Goal: Task Accomplishment & Management: Manage account settings

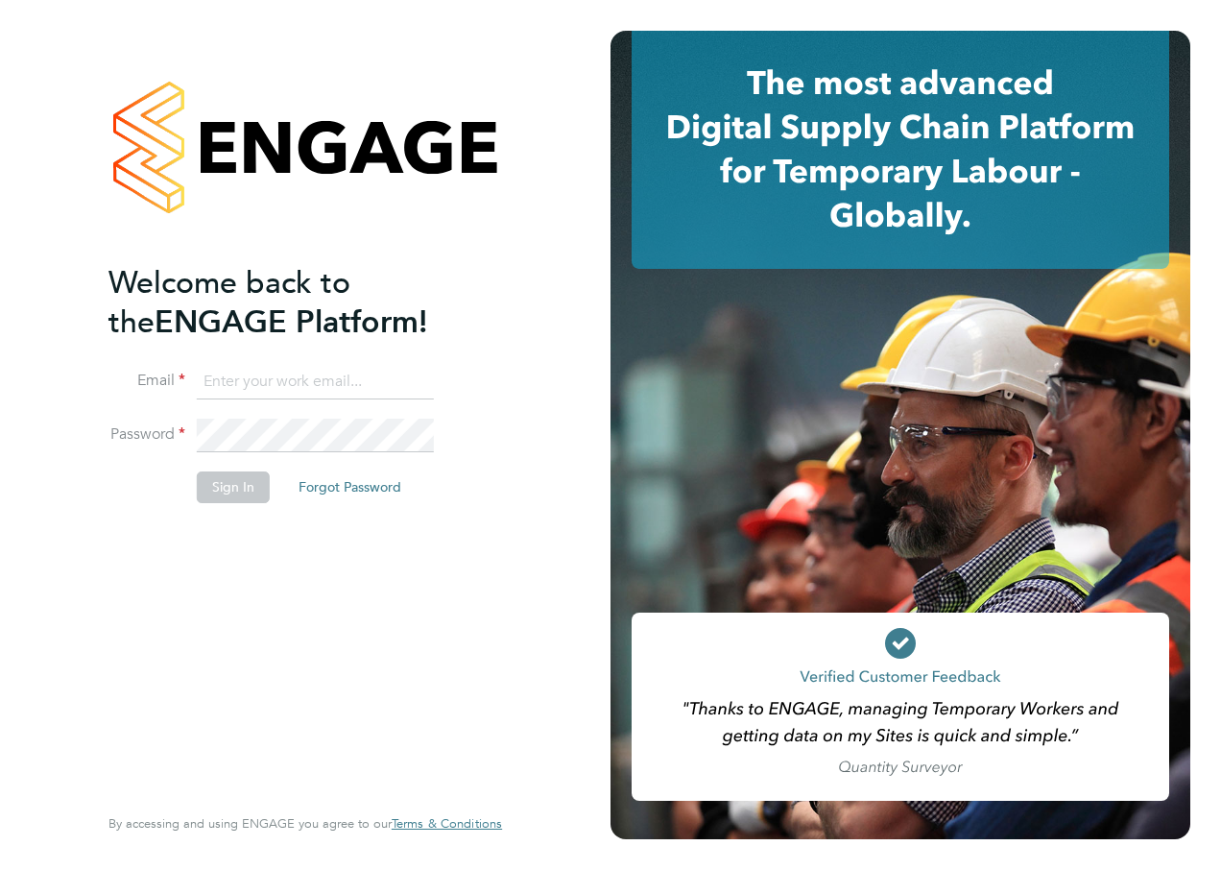
type input "[PERSON_NAME][EMAIL_ADDRESS][DOMAIN_NAME]"
click at [230, 588] on div "Welcome back to the ENGAGE Platform! Email [PERSON_NAME][EMAIL_ADDRESS][DOMAIN_…" at bounding box center [295, 531] width 374 height 536
drag, startPoint x: 228, startPoint y: 495, endPoint x: 235, endPoint y: 506, distance: 12.5
click at [228, 494] on button "Sign In" at bounding box center [233, 486] width 73 height 31
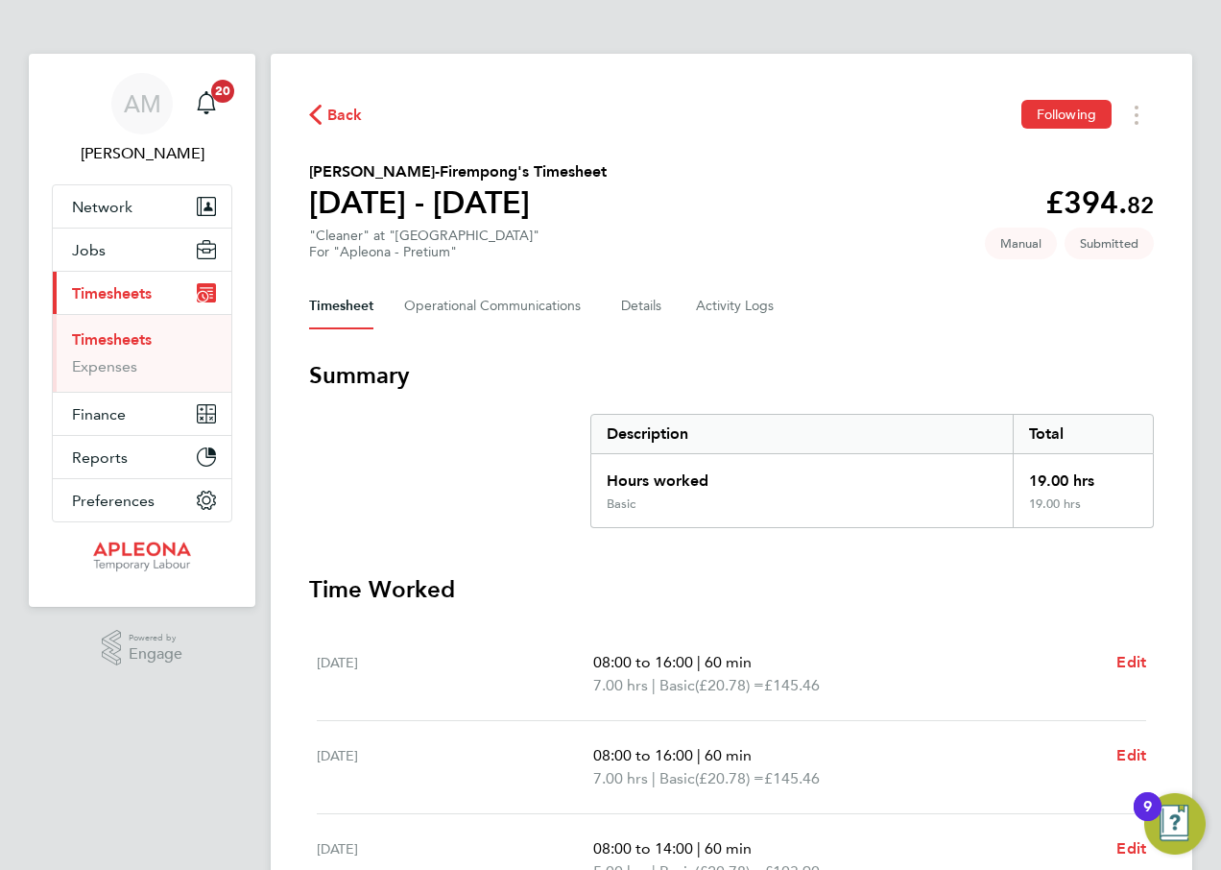
click at [330, 114] on span "Back" at bounding box center [345, 115] width 36 height 23
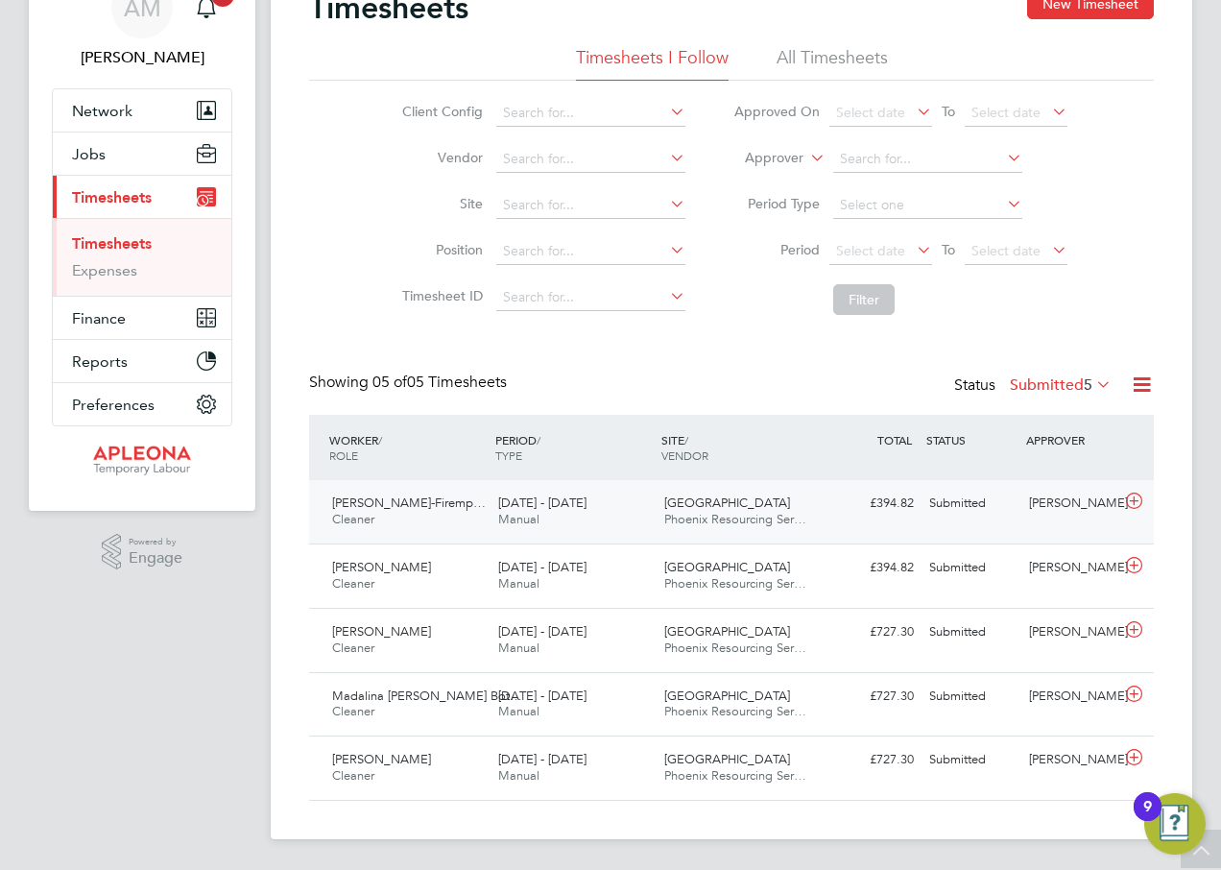
click at [953, 503] on div "Submitted" at bounding box center [972, 504] width 100 height 32
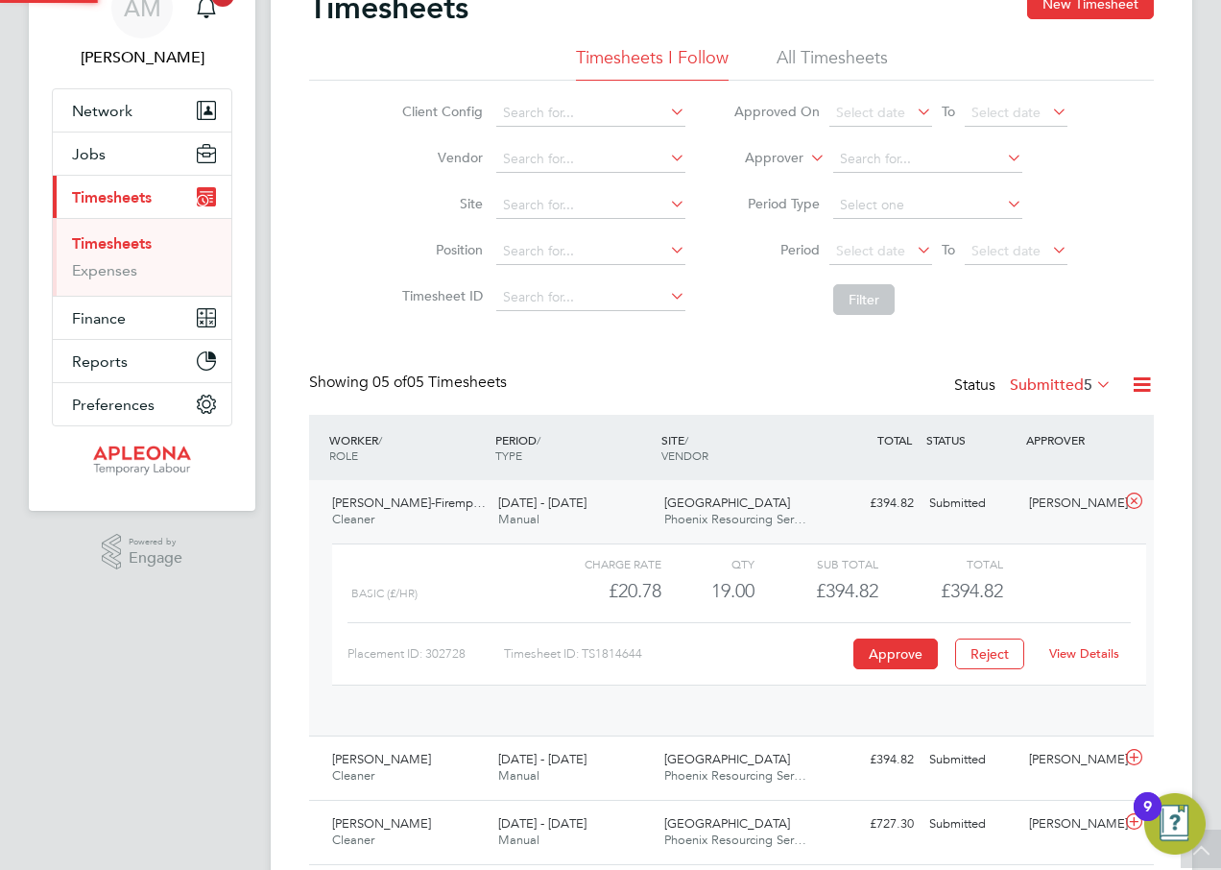
scroll to position [33, 187]
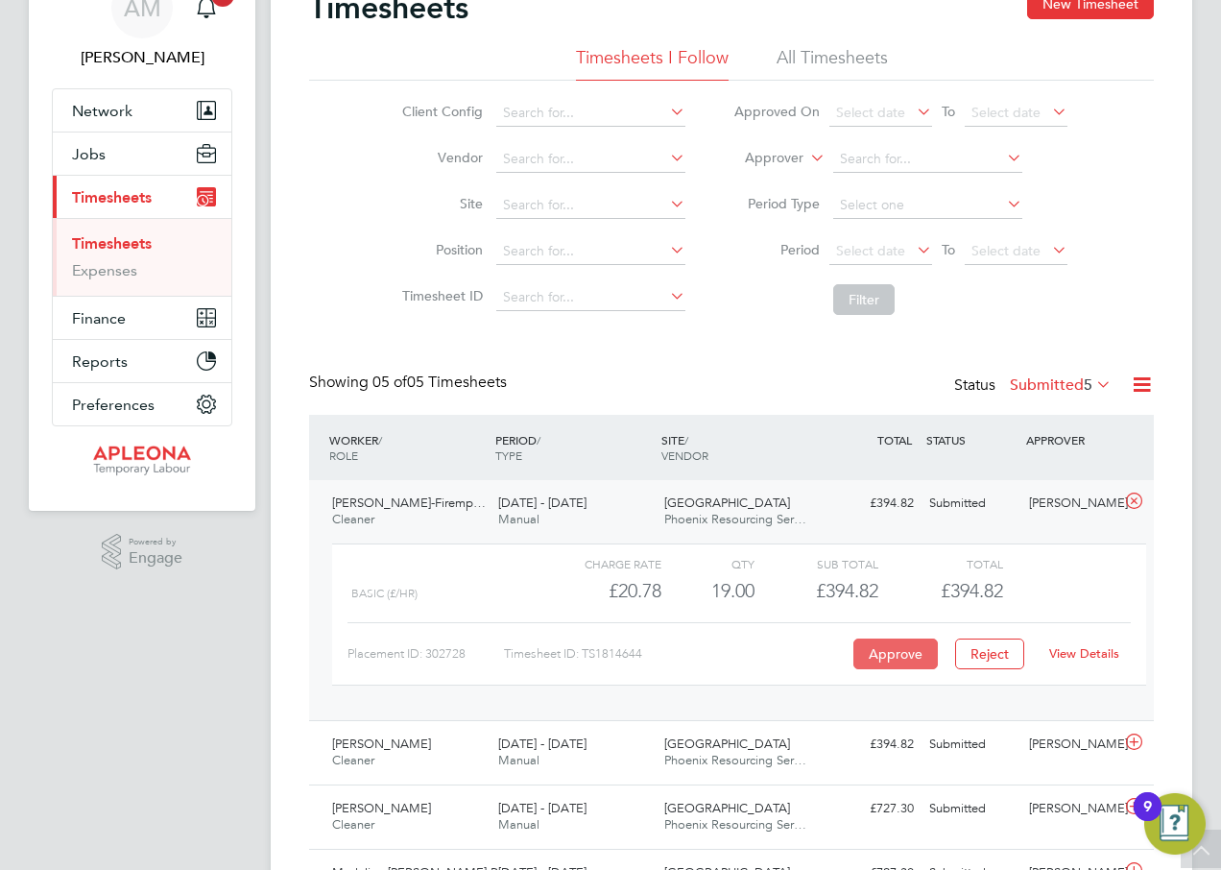
click at [885, 653] on button "Approve" at bounding box center [895, 653] width 84 height 31
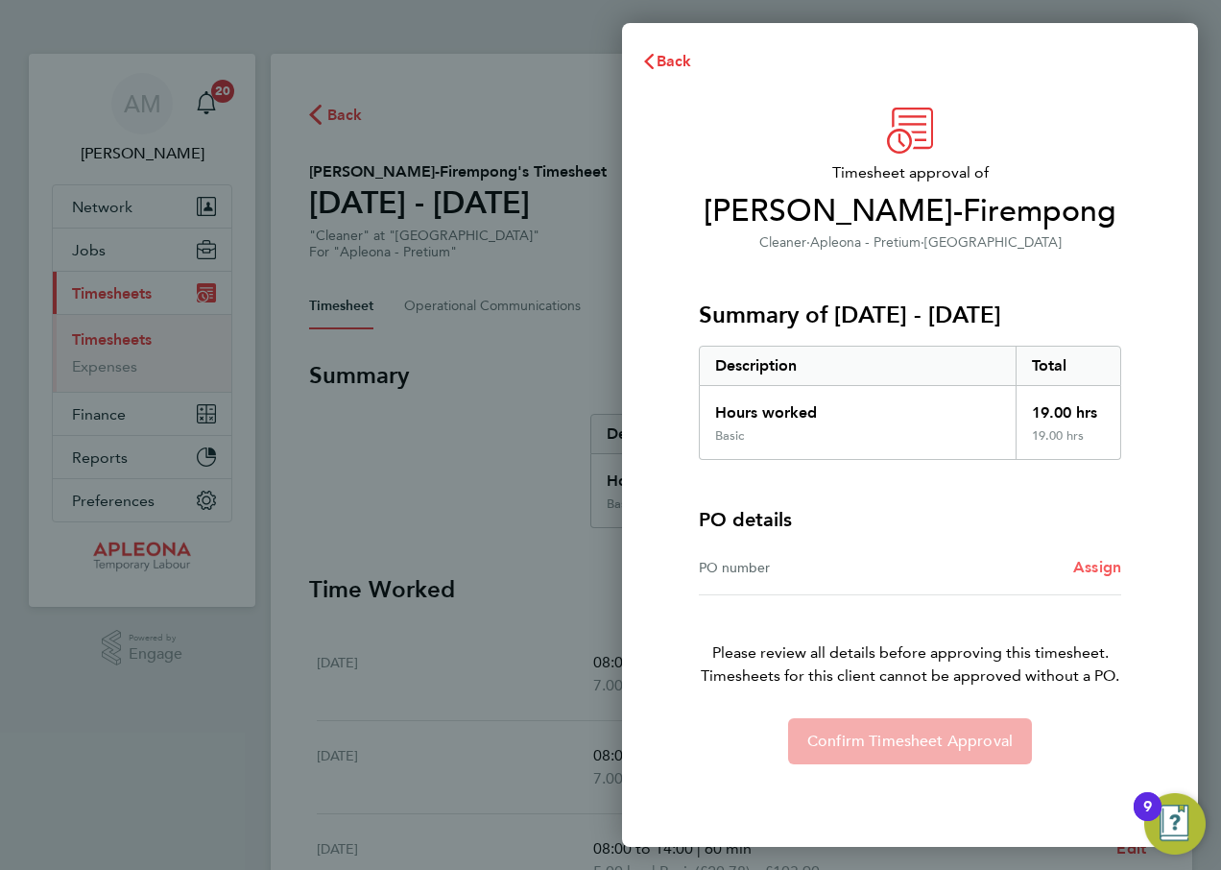
click at [1090, 566] on span "Assign" at bounding box center [1097, 567] width 48 height 18
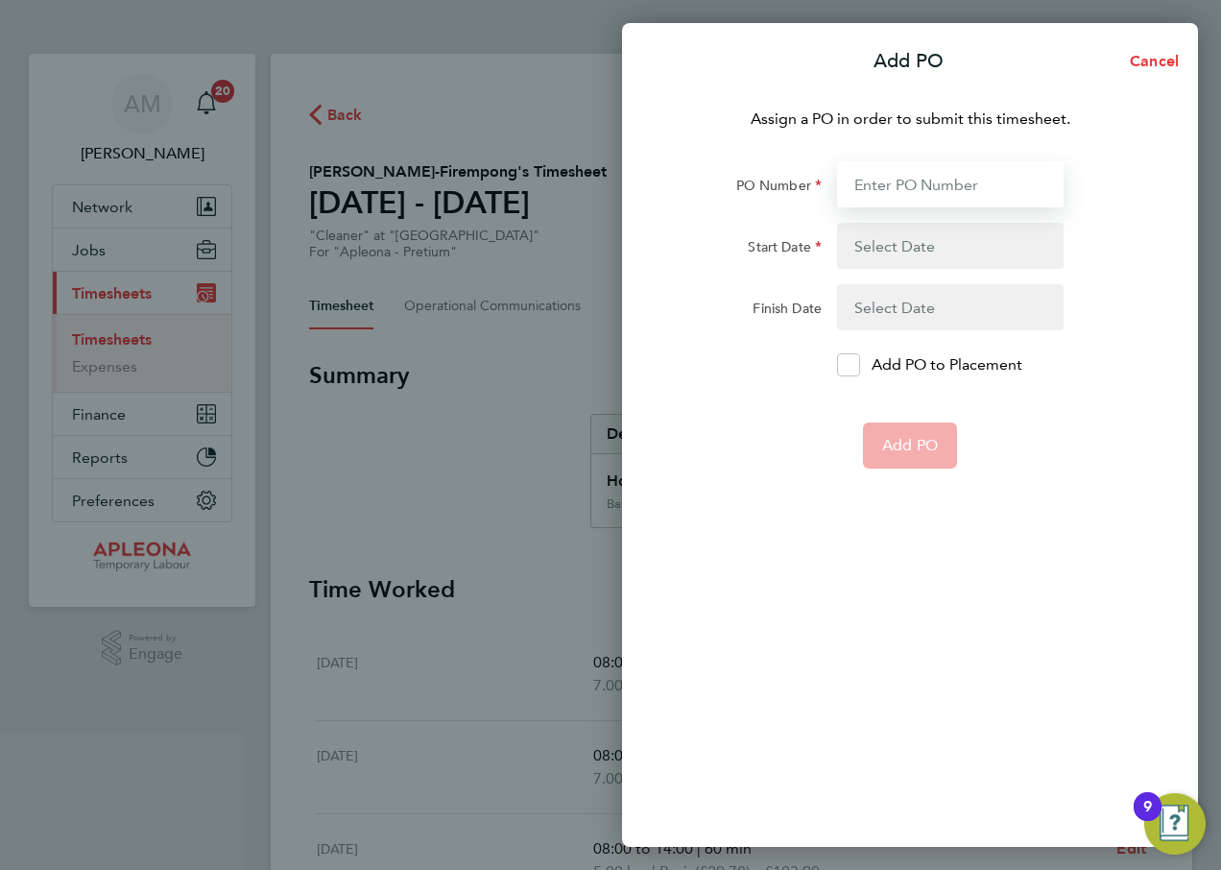
click at [926, 186] on input "PO Number" at bounding box center [950, 184] width 227 height 46
type input "PO2524526"
click at [913, 246] on button "button" at bounding box center [950, 246] width 227 height 46
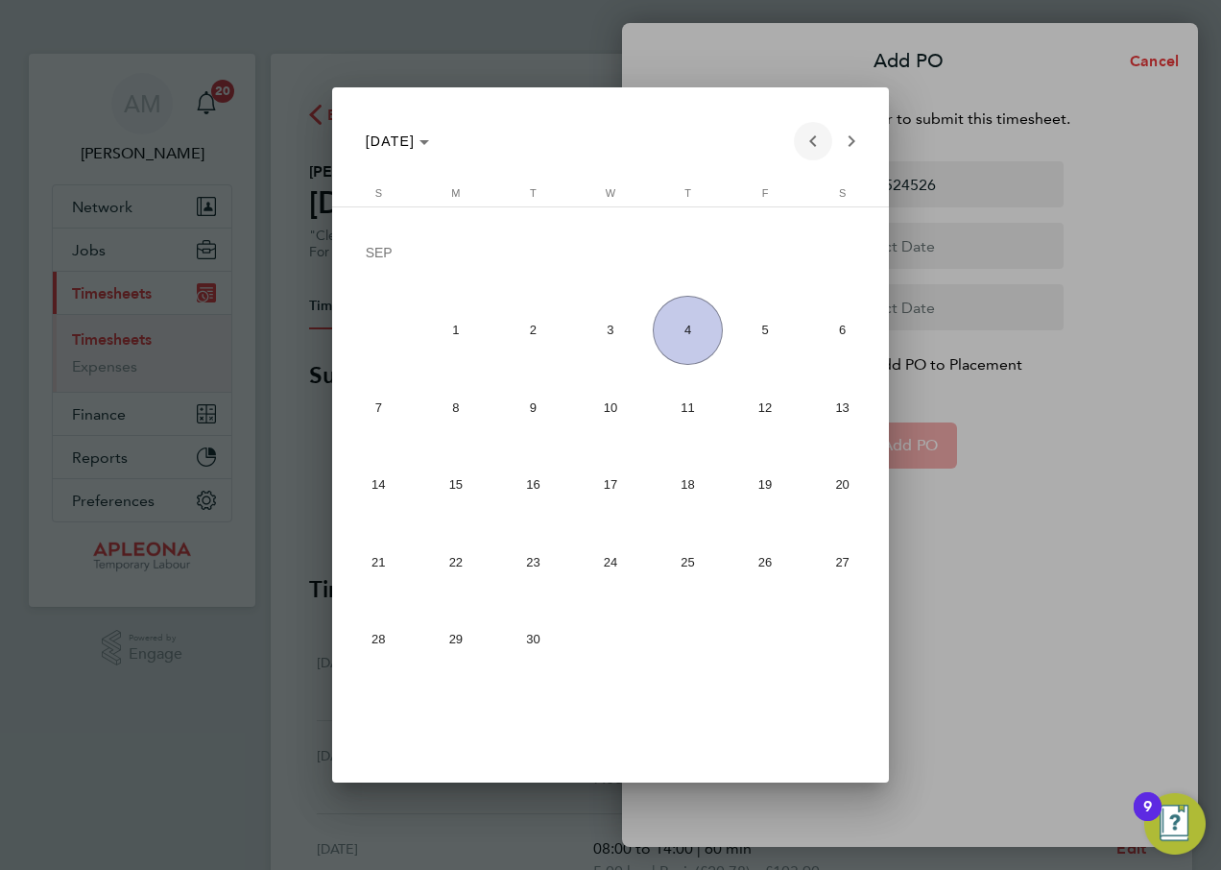
click at [814, 139] on span "Previous month" at bounding box center [813, 141] width 38 height 38
click at [839, 489] on span "23" at bounding box center [841, 489] width 69 height 69
type input "23 Aug 25"
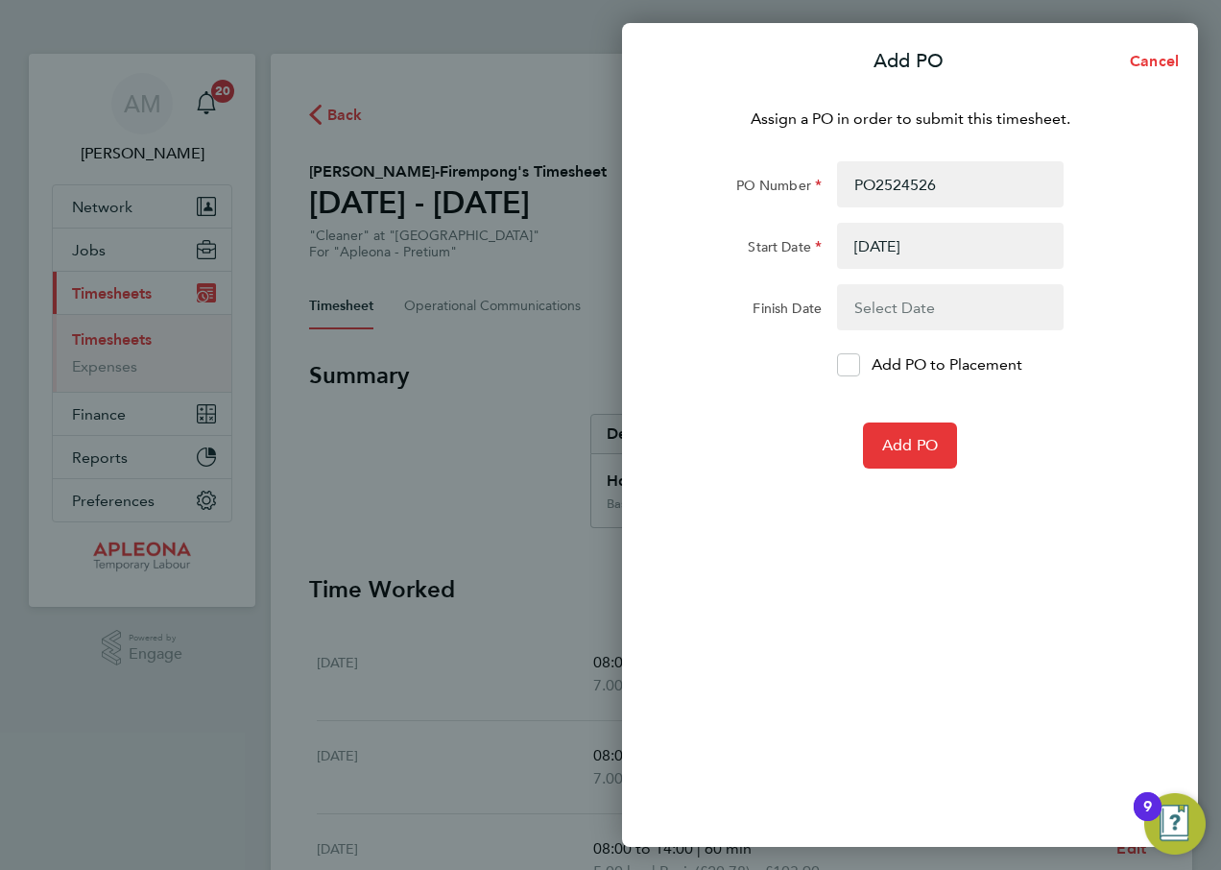
click at [899, 307] on button "button" at bounding box center [950, 307] width 227 height 46
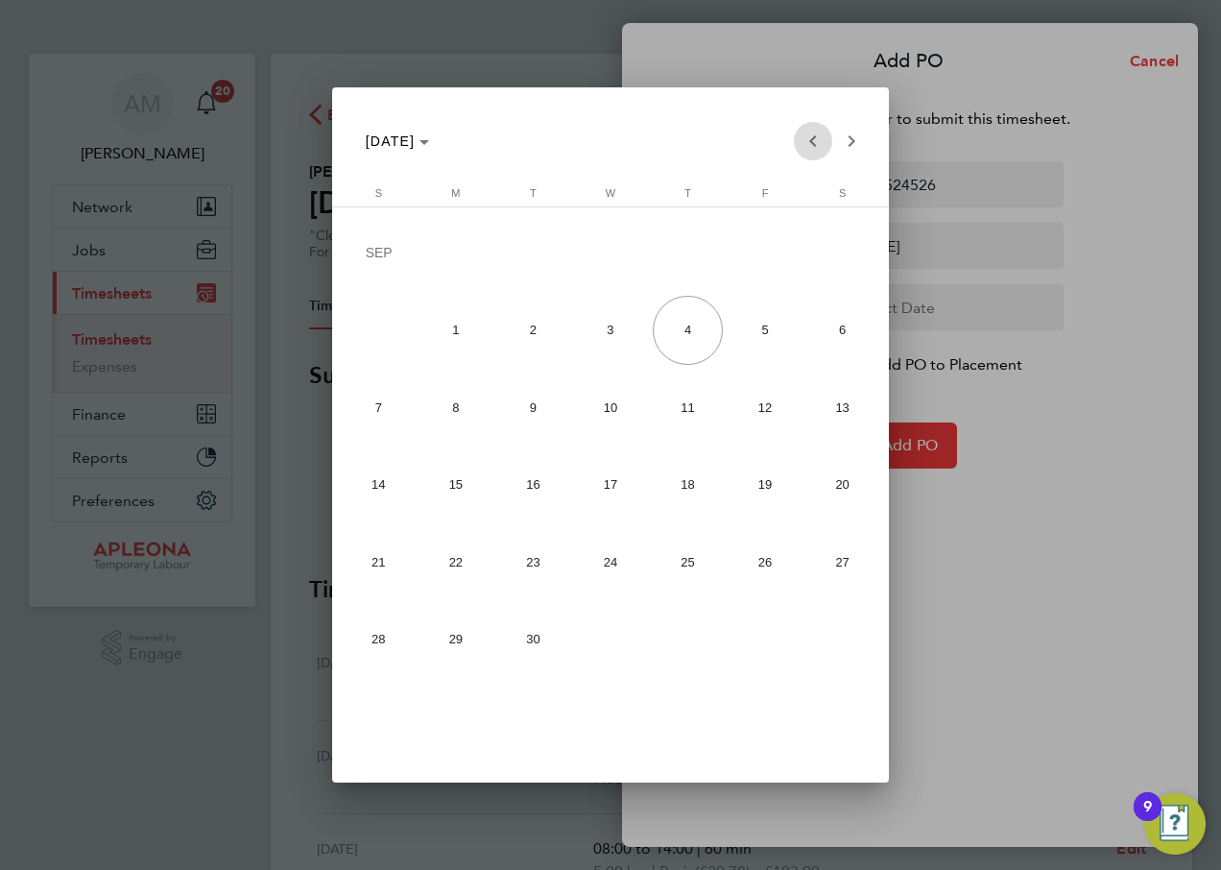
click at [810, 138] on span "Previous month" at bounding box center [813, 141] width 38 height 38
click at [762, 563] on span "29" at bounding box center [765, 566] width 69 height 69
type input "[DATE]"
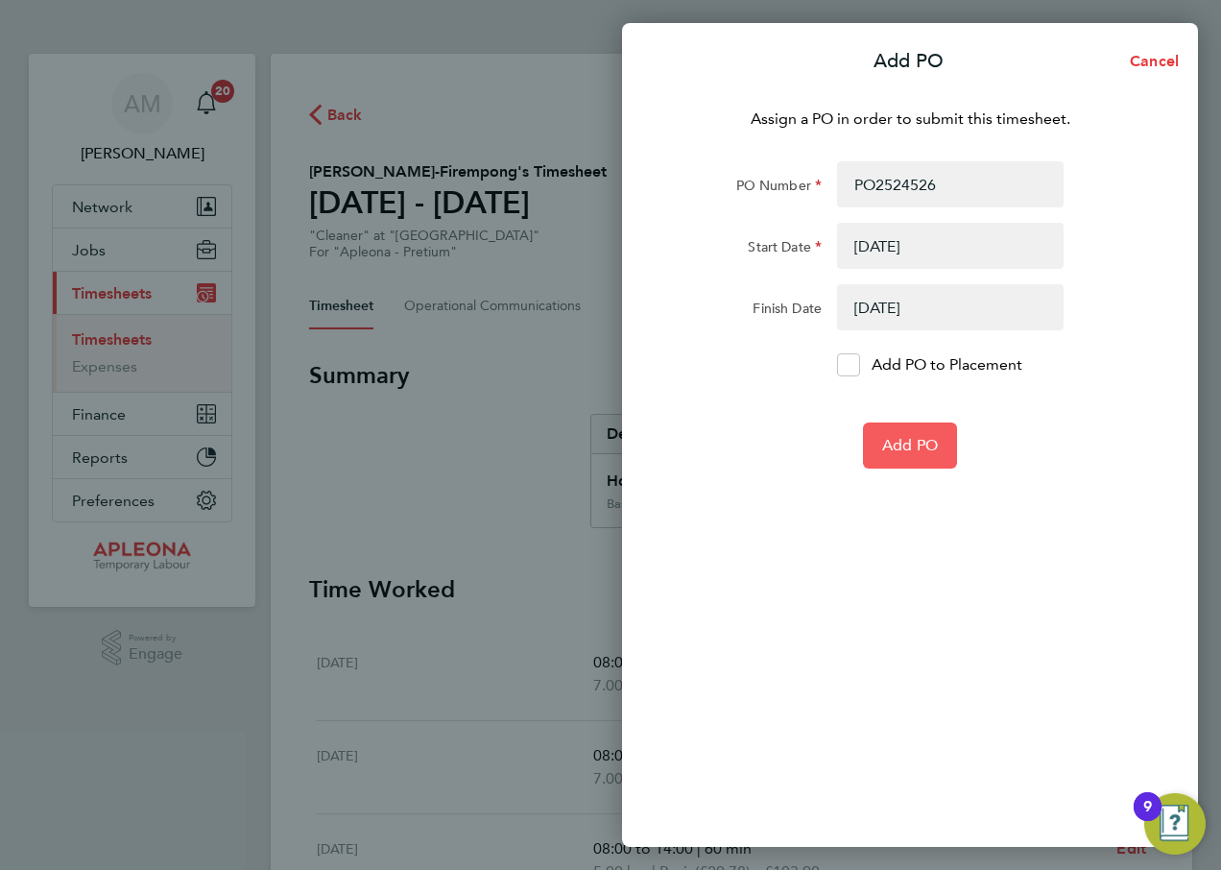
click at [908, 455] on button "Add PO" at bounding box center [910, 445] width 94 height 46
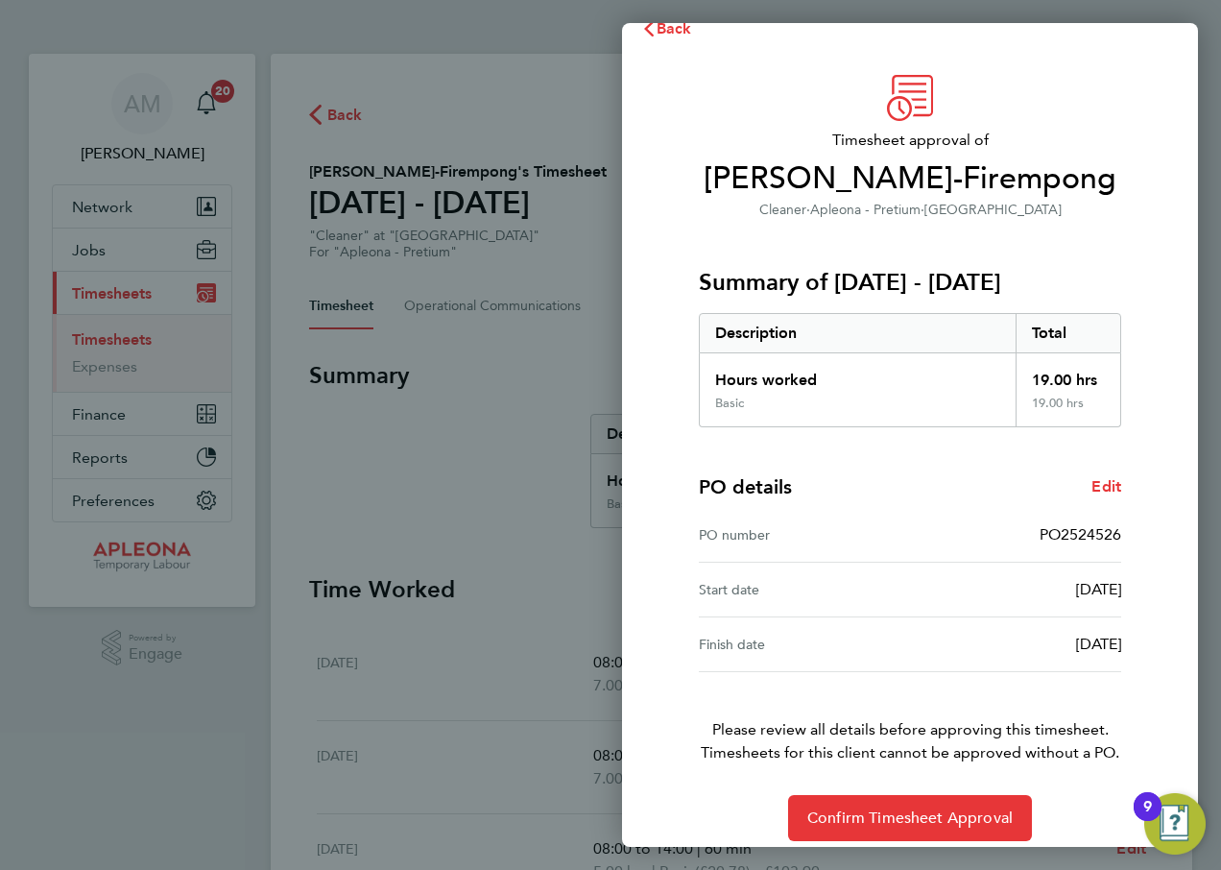
scroll to position [50, 0]
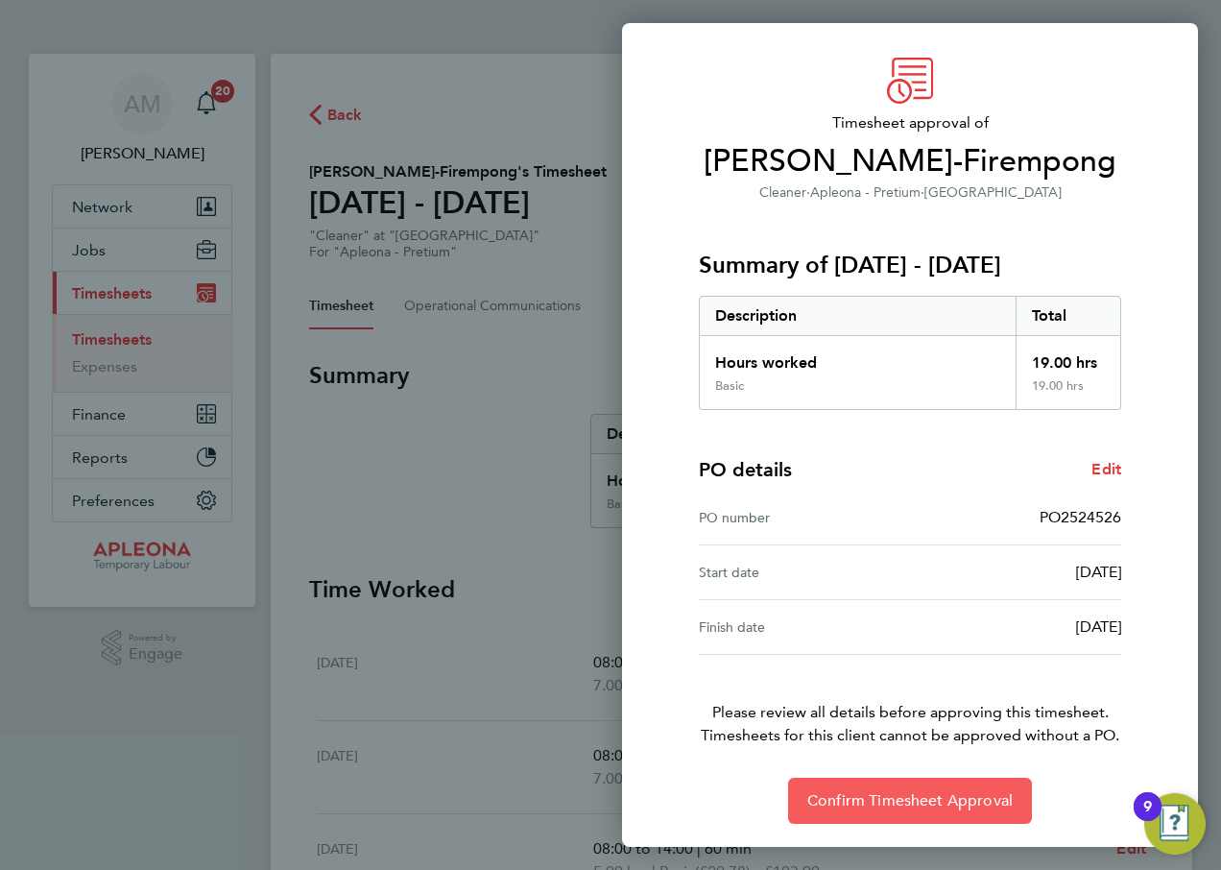
click at [885, 792] on span "Confirm Timesheet Approval" at bounding box center [909, 800] width 205 height 19
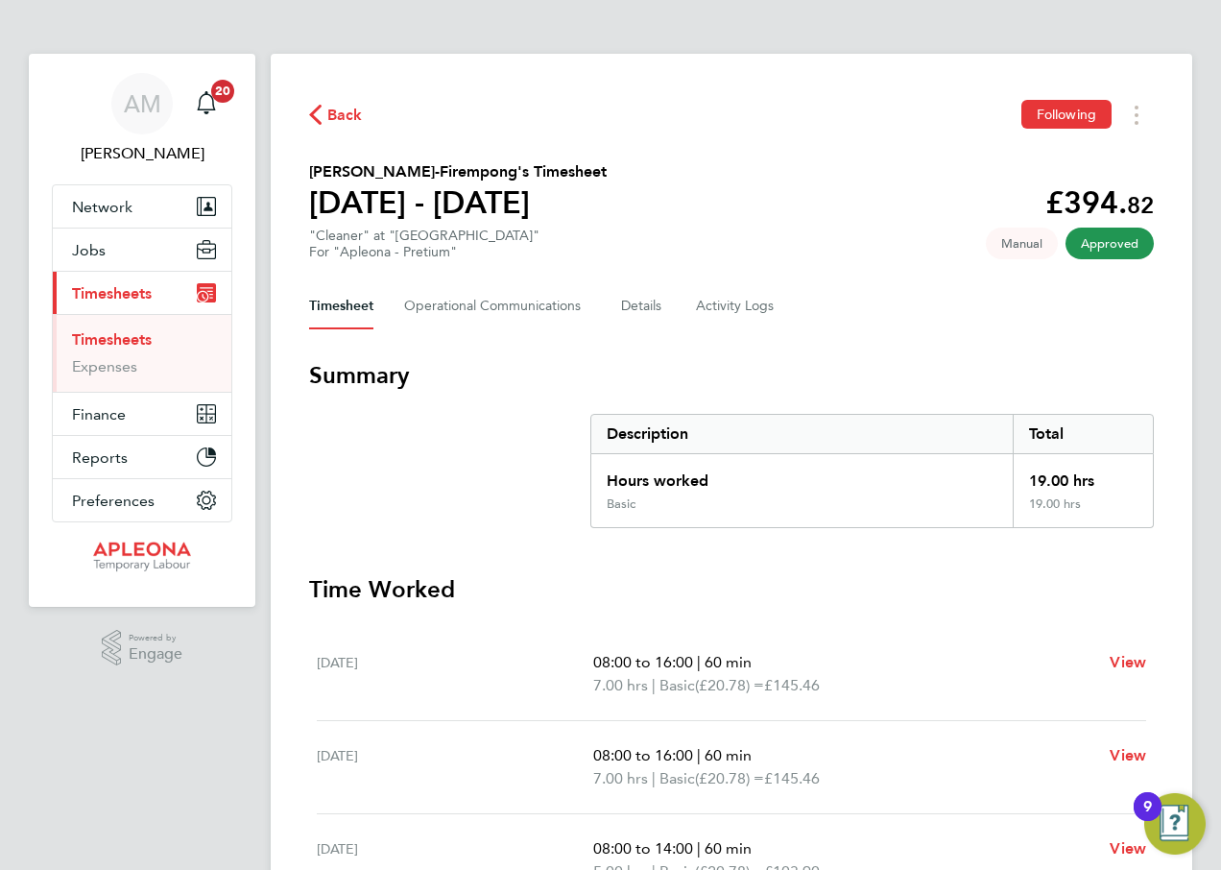
click at [330, 114] on span "Back" at bounding box center [345, 115] width 36 height 23
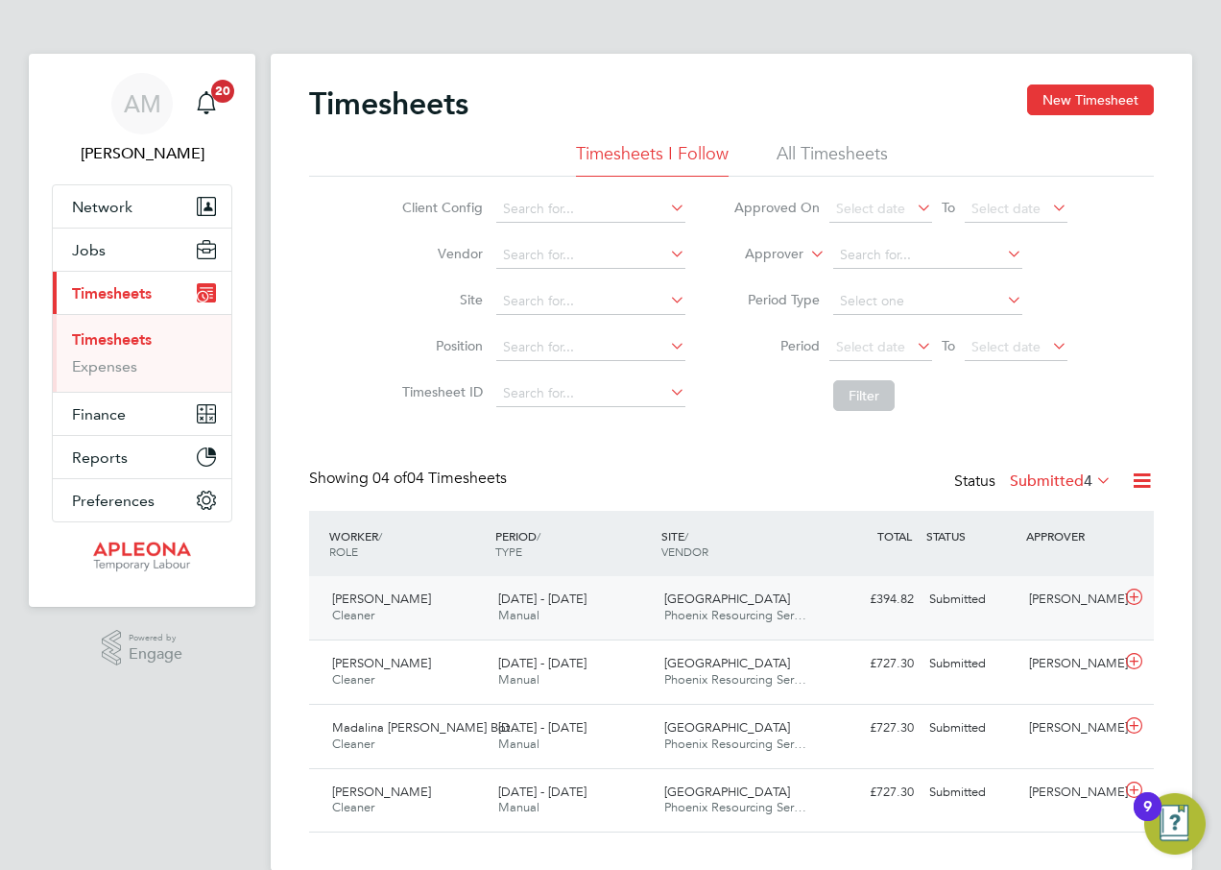
click at [964, 596] on div "Submitted" at bounding box center [972, 600] width 100 height 32
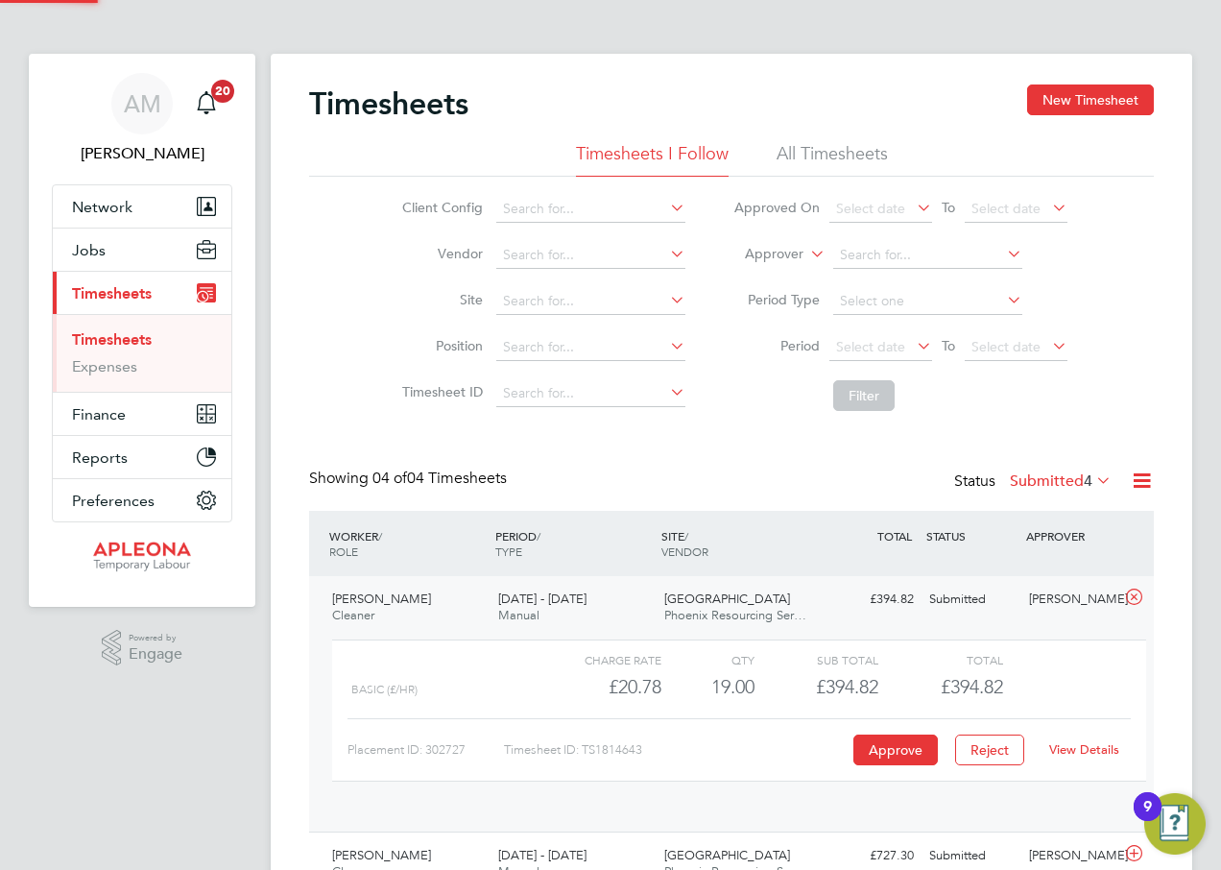
scroll to position [33, 187]
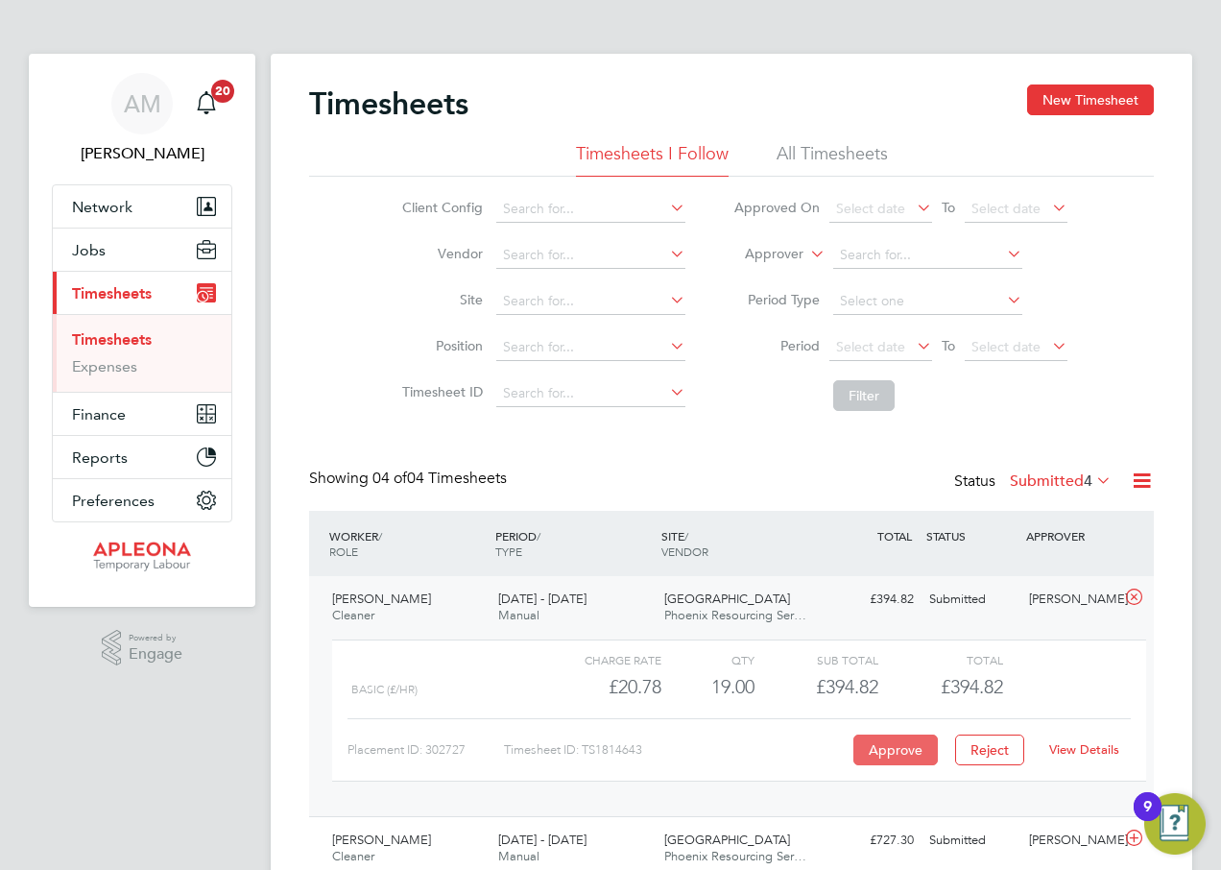
click at [895, 751] on button "Approve" at bounding box center [895, 749] width 84 height 31
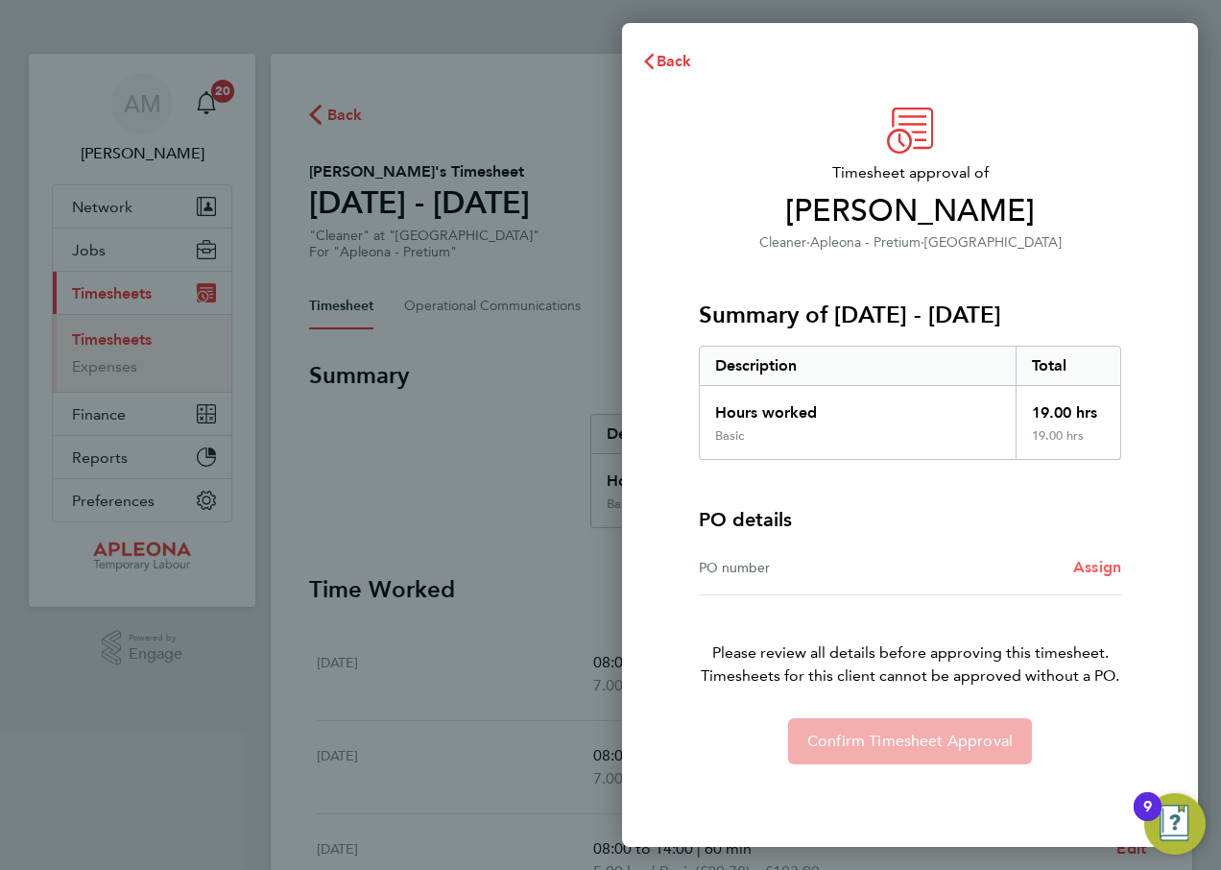
click at [1092, 562] on span "Assign" at bounding box center [1097, 567] width 48 height 18
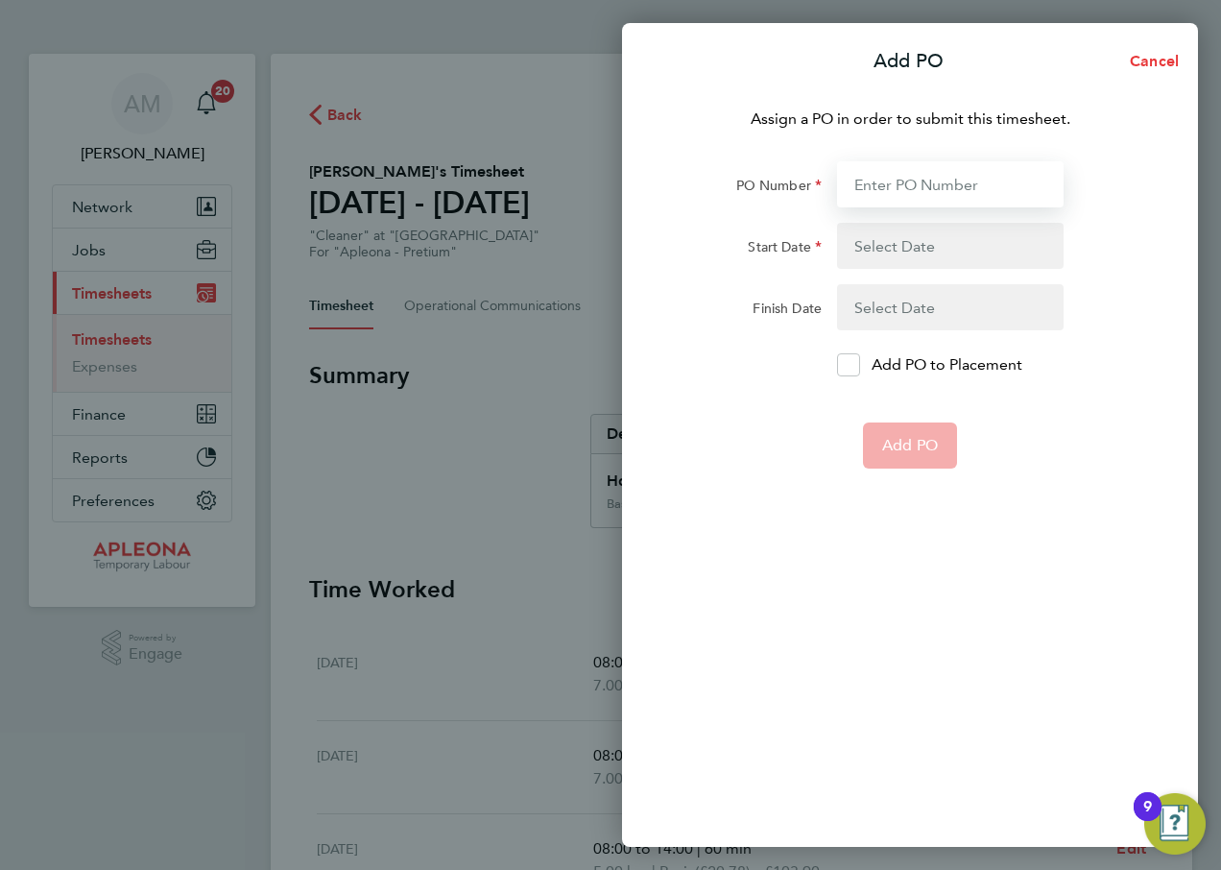
click at [909, 178] on input "PO Number" at bounding box center [950, 184] width 227 height 46
type input "PO2524526"
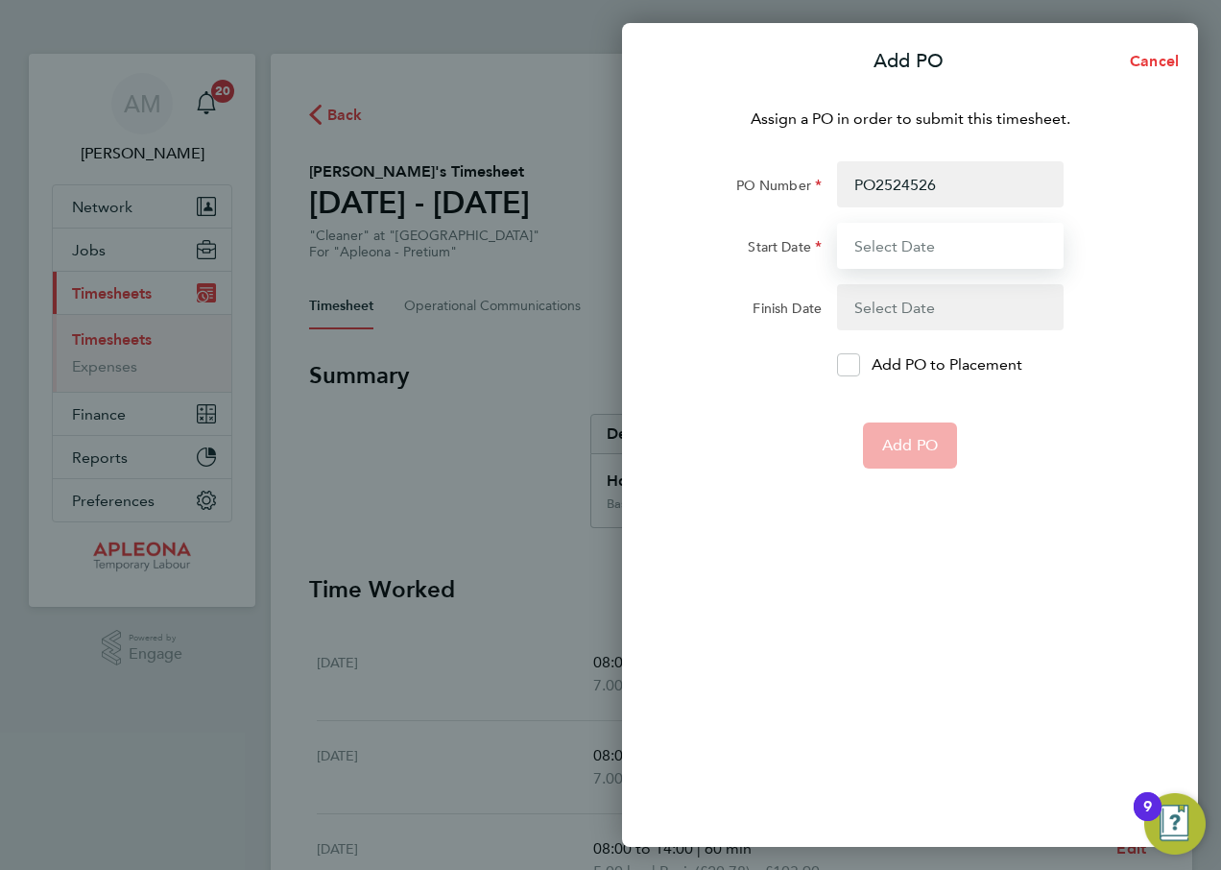
type input "[DATE]"
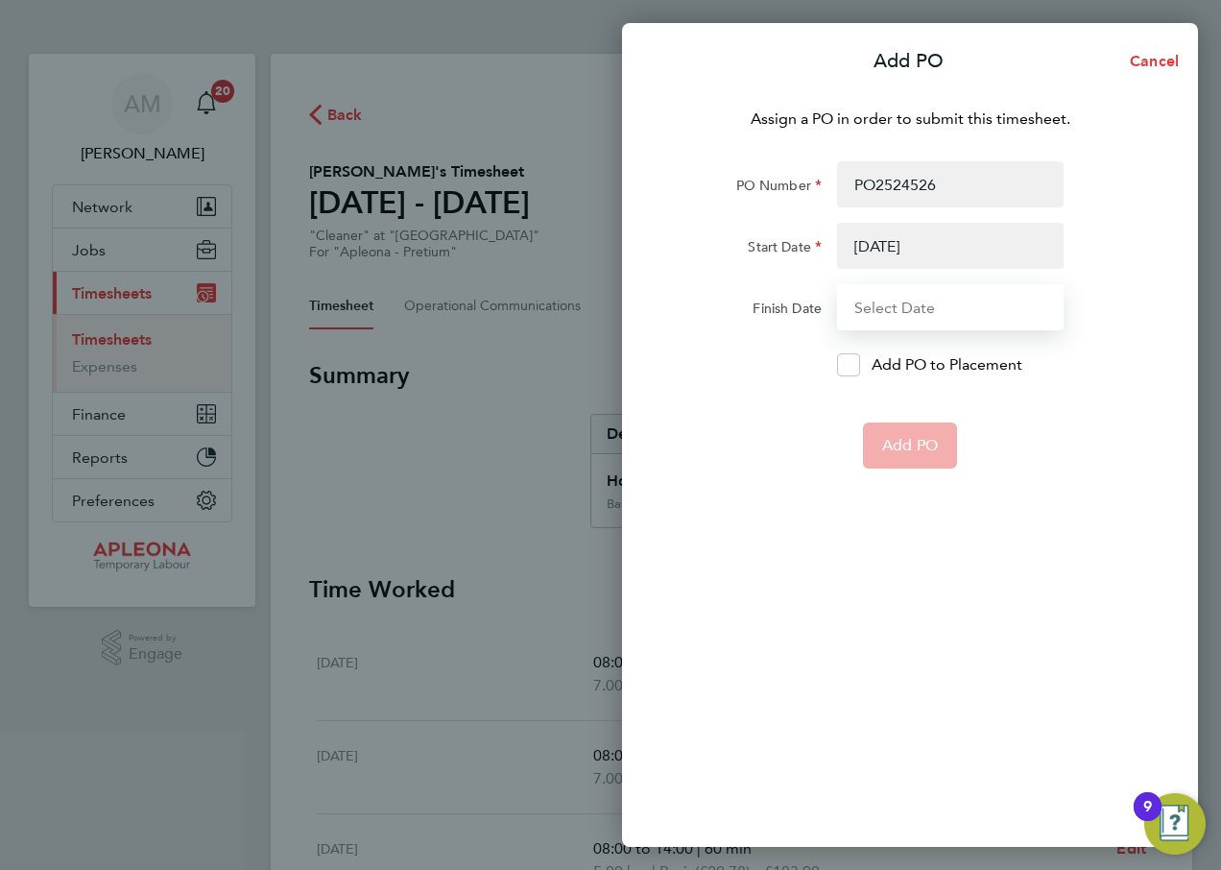
type input "[DATE]"
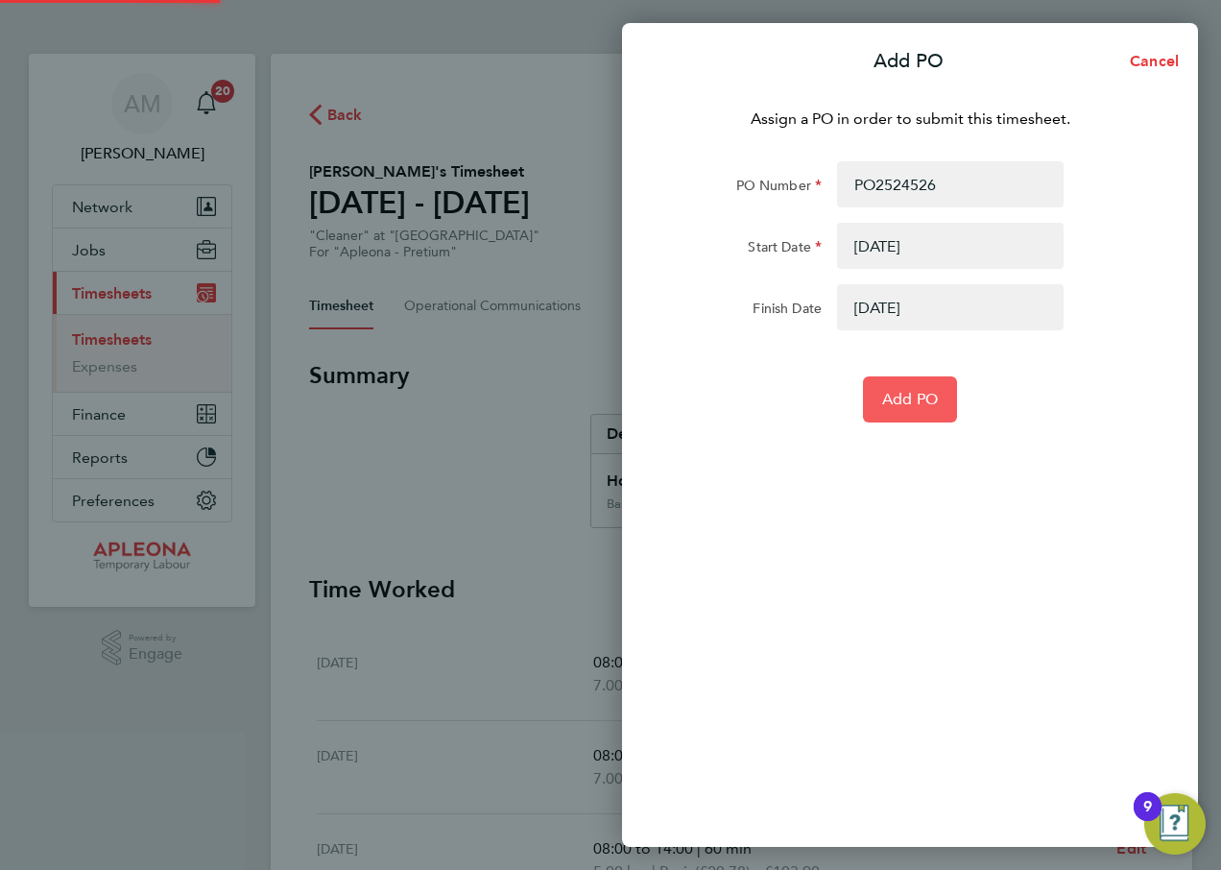
click at [899, 403] on span "Add PO" at bounding box center [910, 399] width 56 height 19
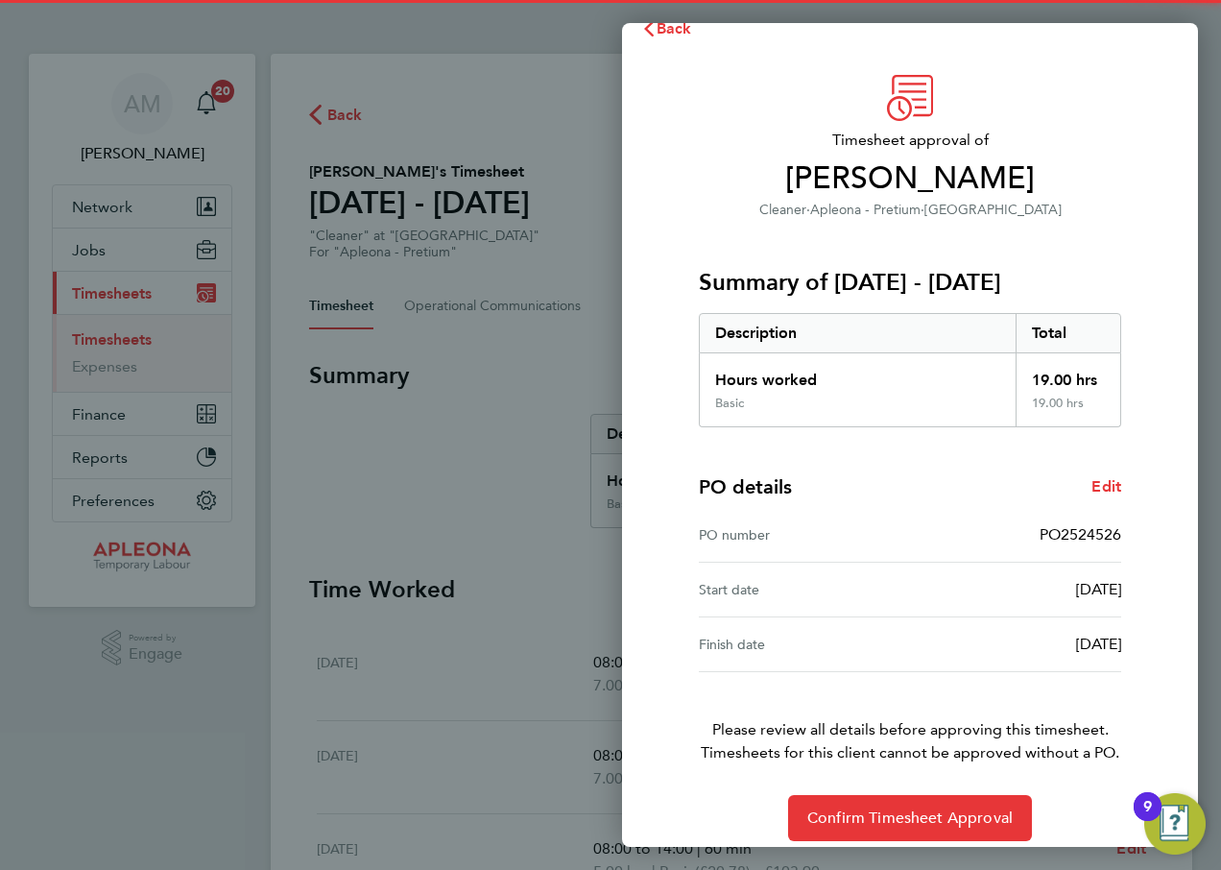
scroll to position [50, 0]
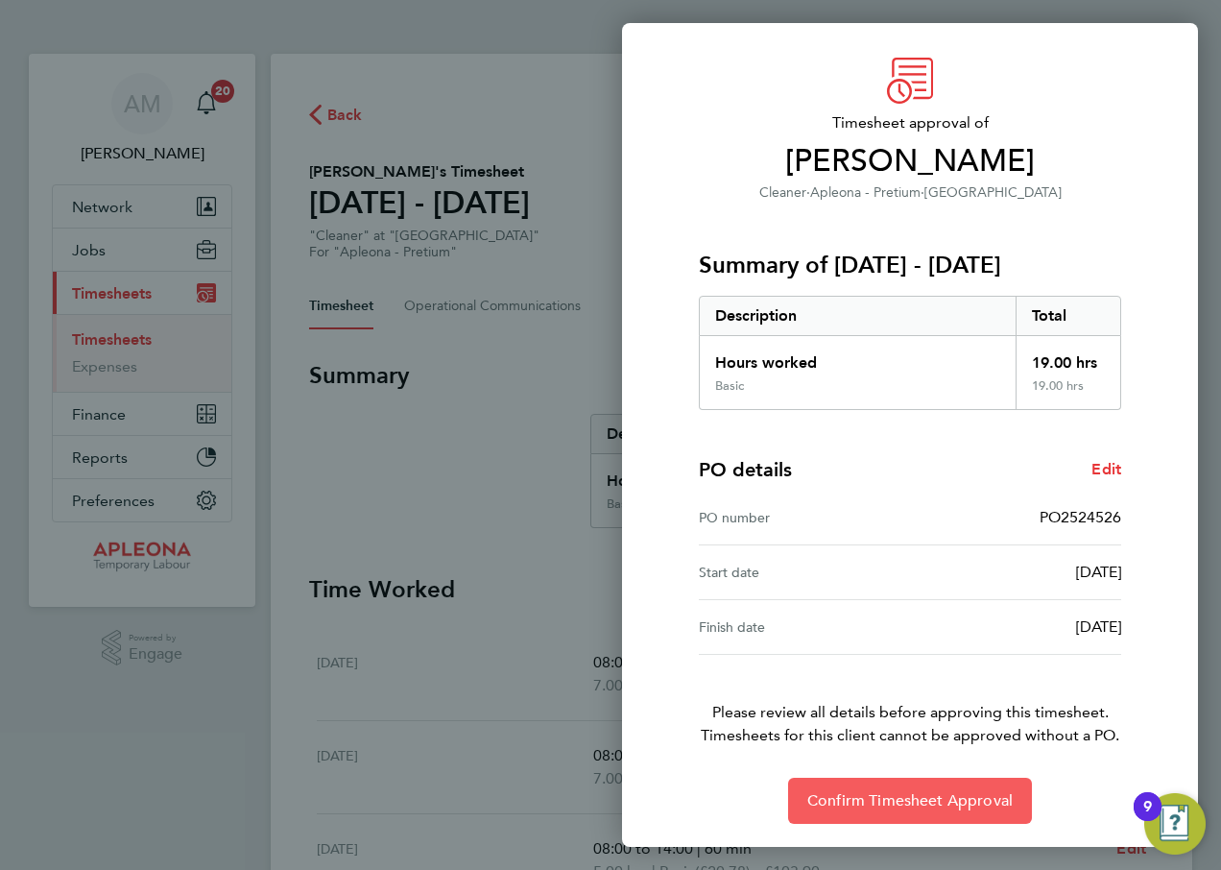
click at [914, 795] on span "Confirm Timesheet Approval" at bounding box center [909, 800] width 205 height 19
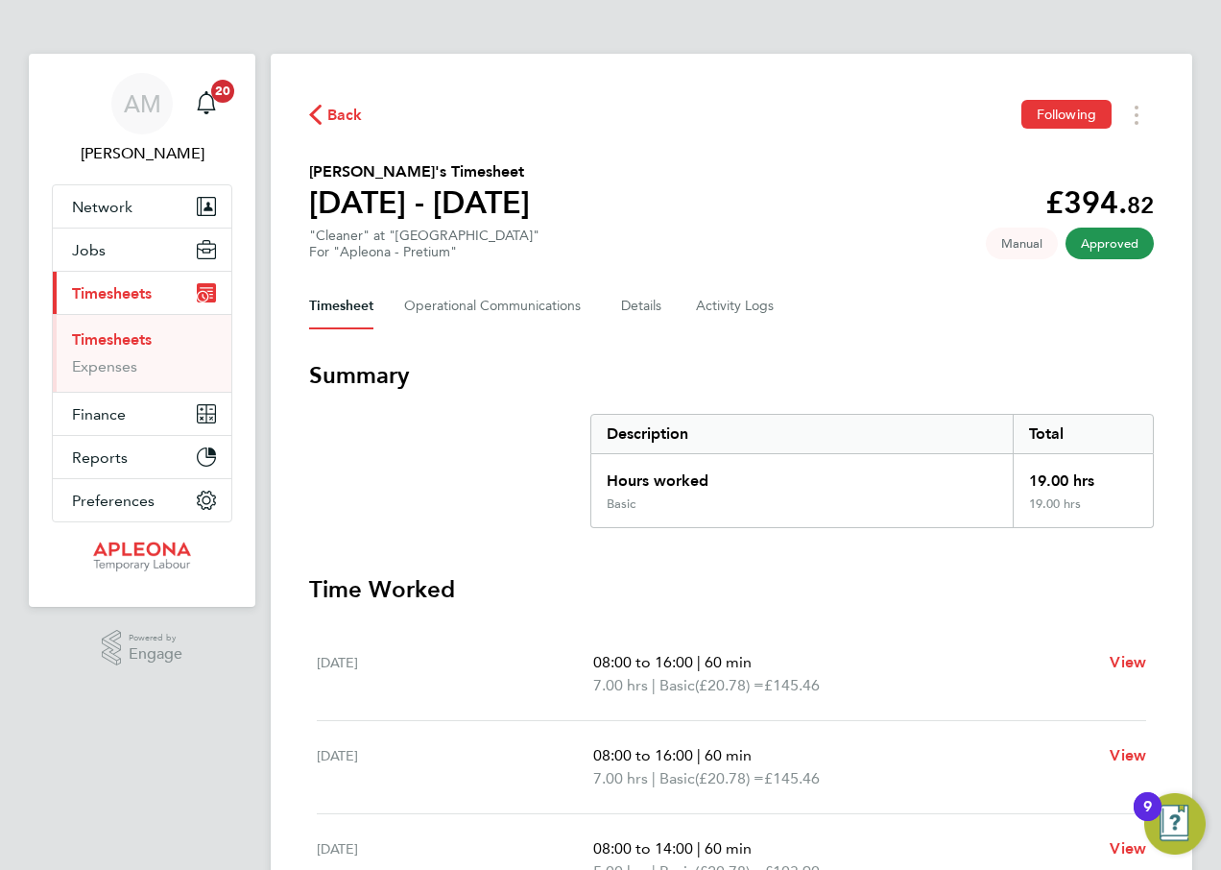
click at [331, 110] on span "Back" at bounding box center [345, 115] width 36 height 23
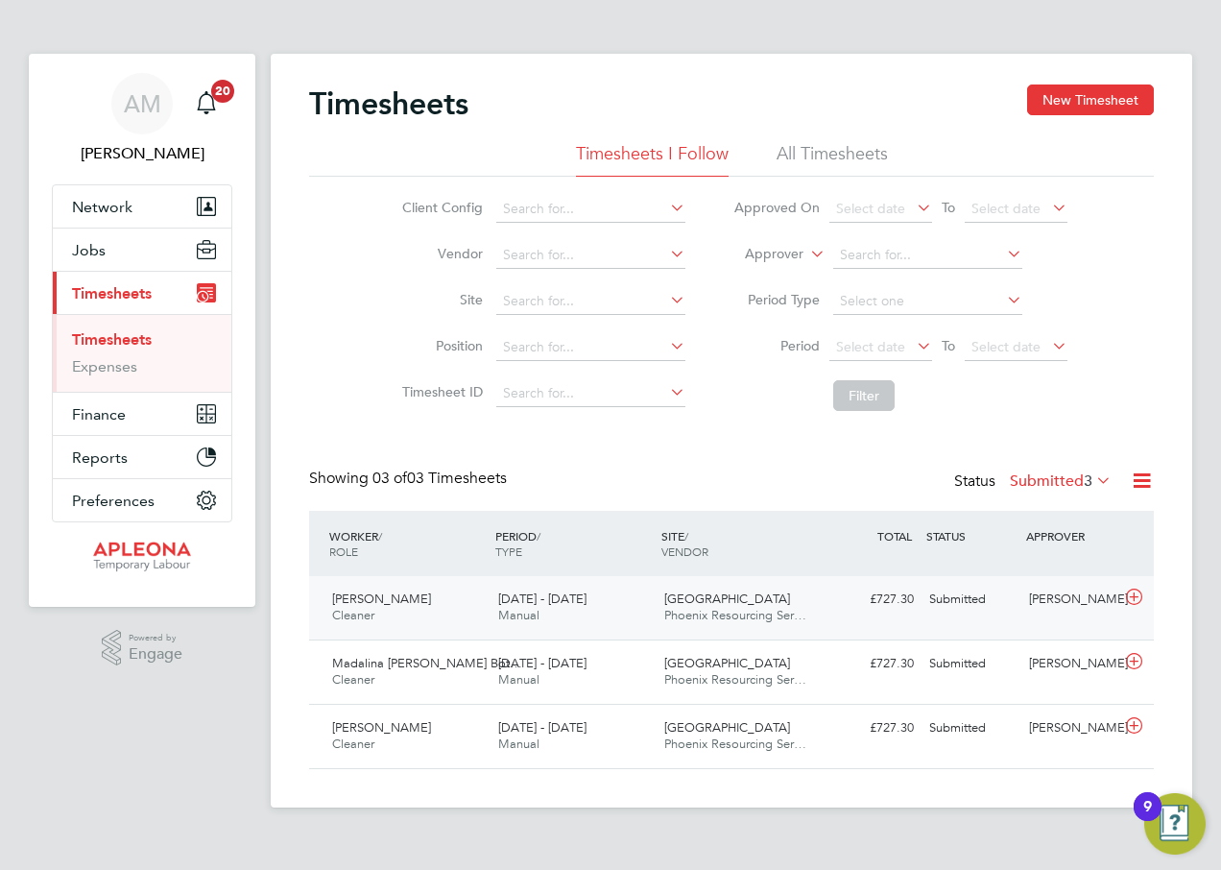
click at [961, 595] on div "Submitted" at bounding box center [972, 600] width 100 height 32
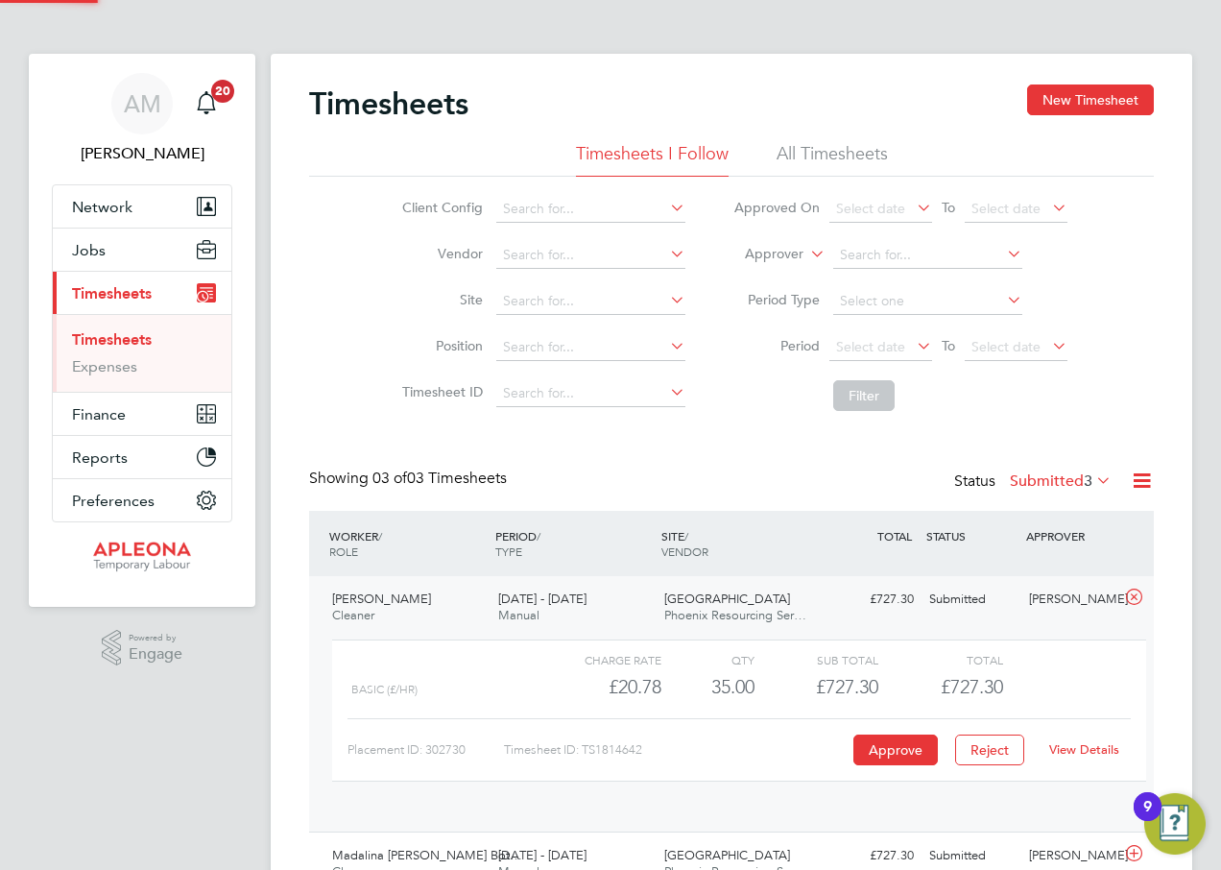
scroll to position [33, 187]
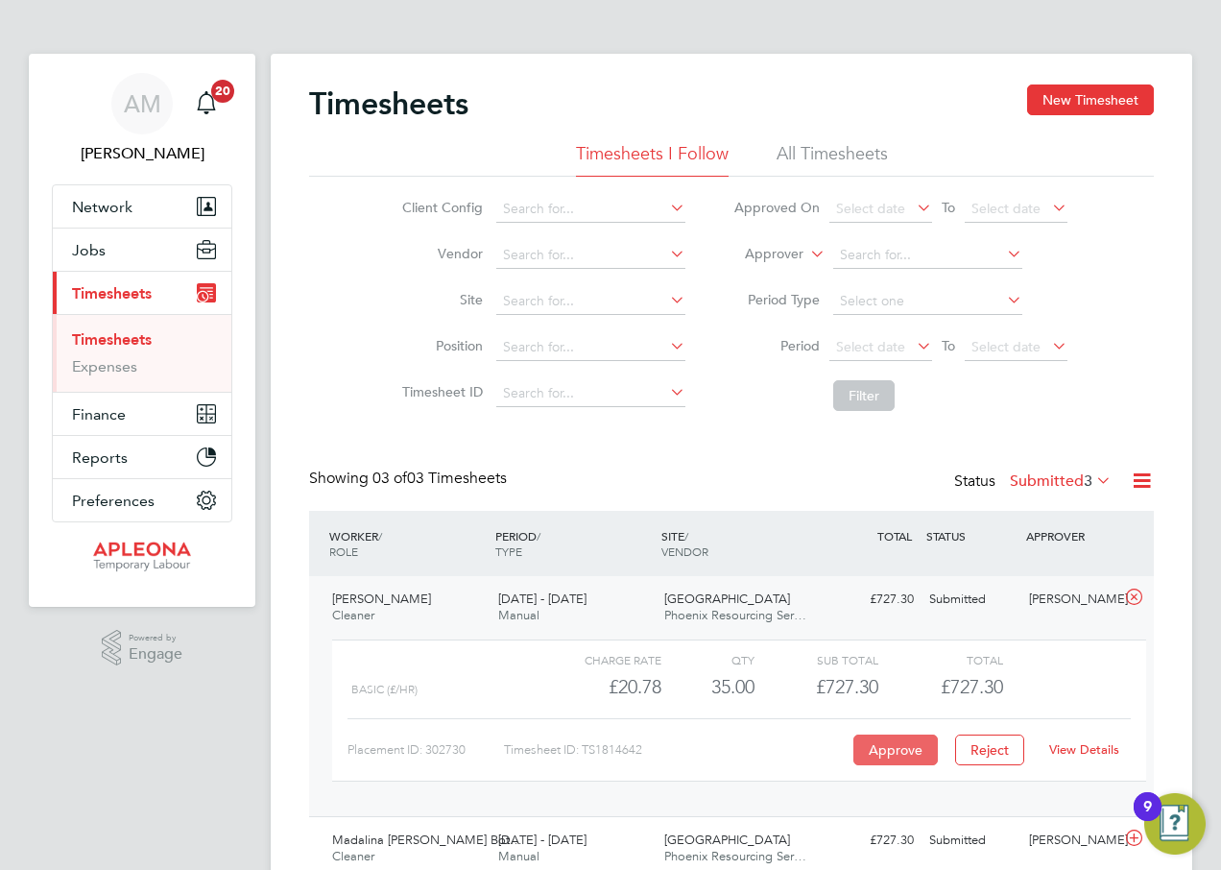
click at [873, 744] on button "Approve" at bounding box center [895, 749] width 84 height 31
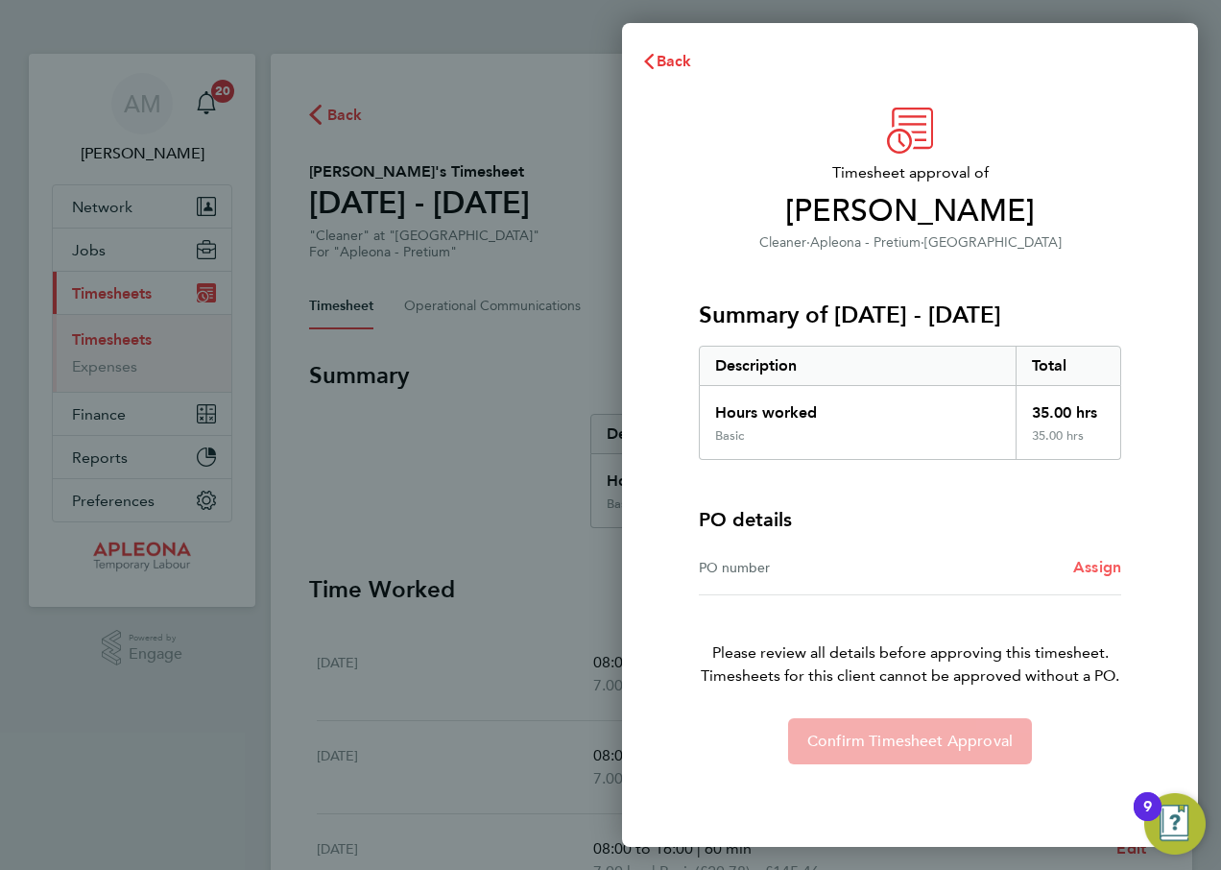
click at [1092, 564] on span "Assign" at bounding box center [1097, 567] width 48 height 18
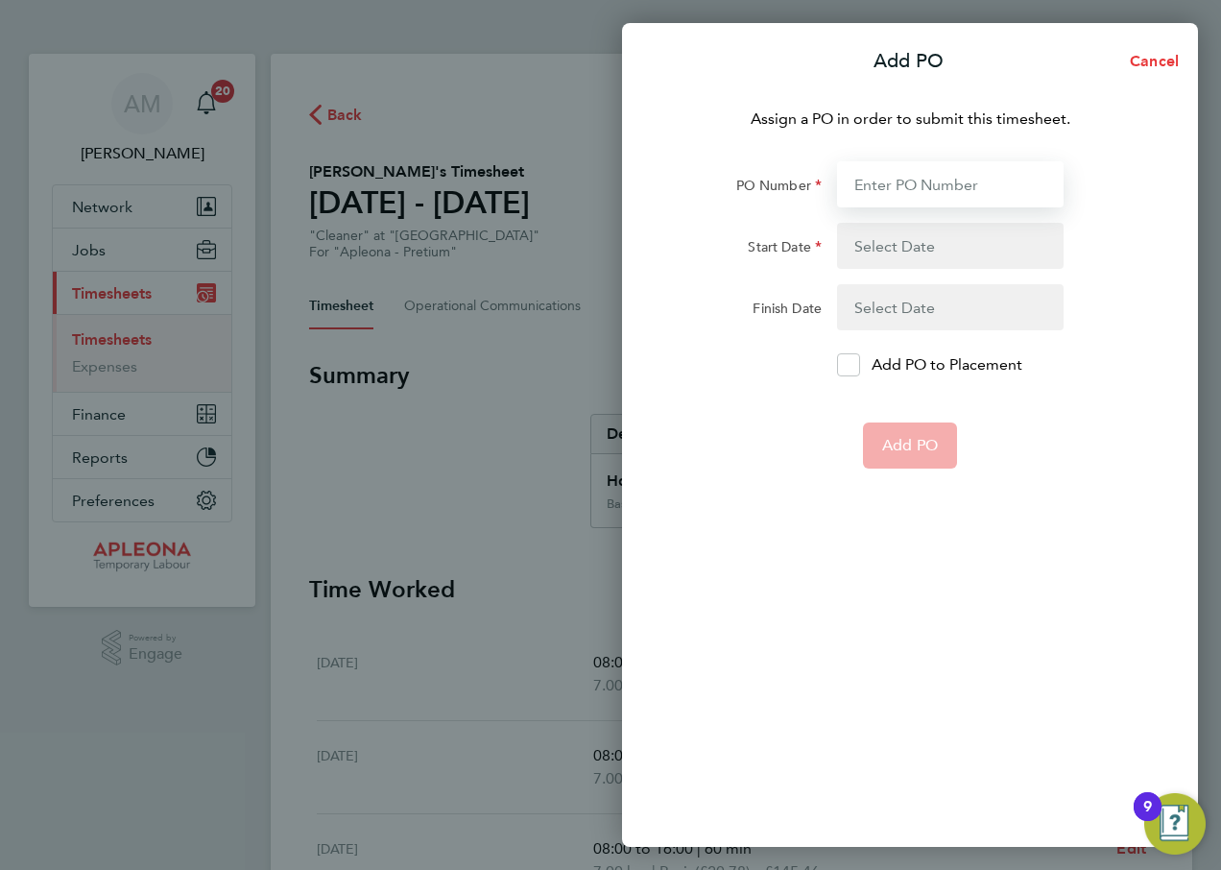
click at [906, 178] on input "PO Number" at bounding box center [950, 184] width 227 height 46
type input "PO2524526"
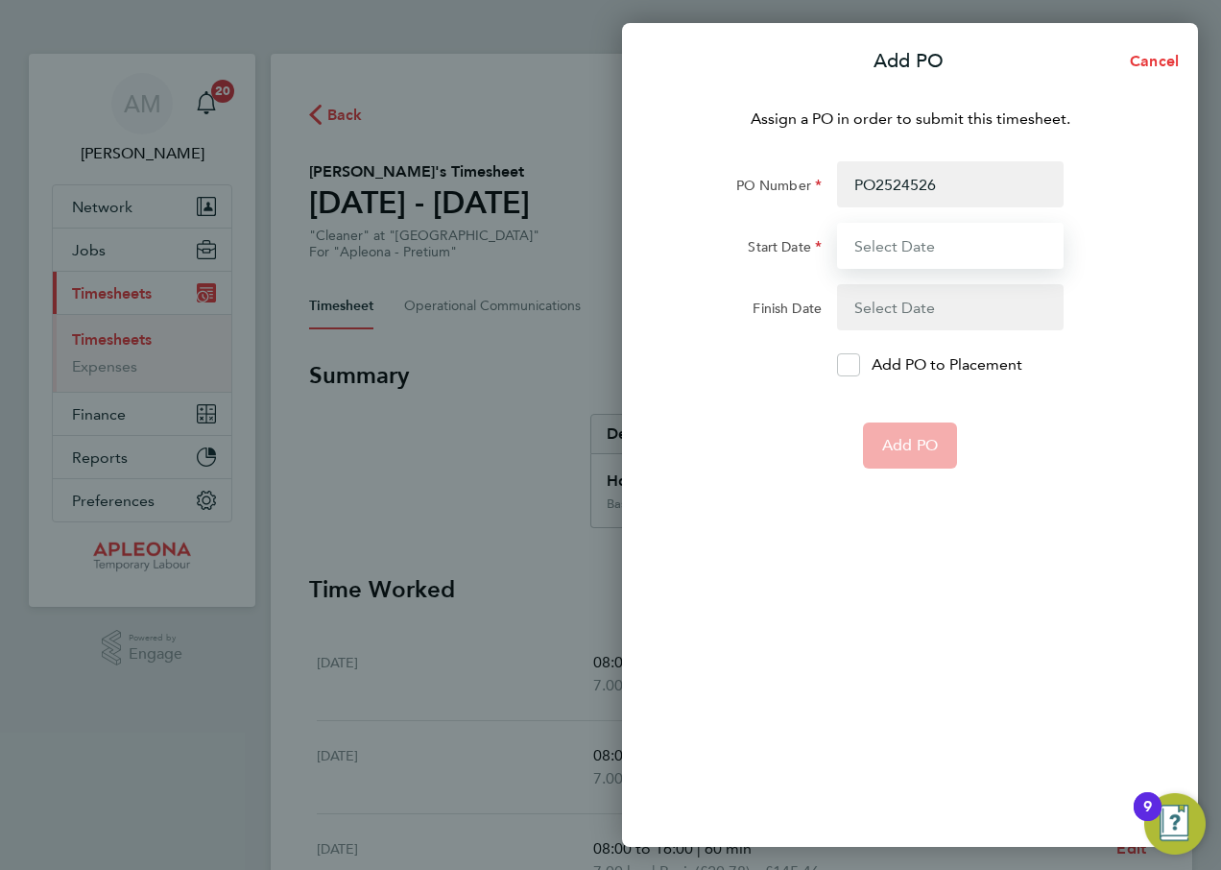
type input "[DATE]"
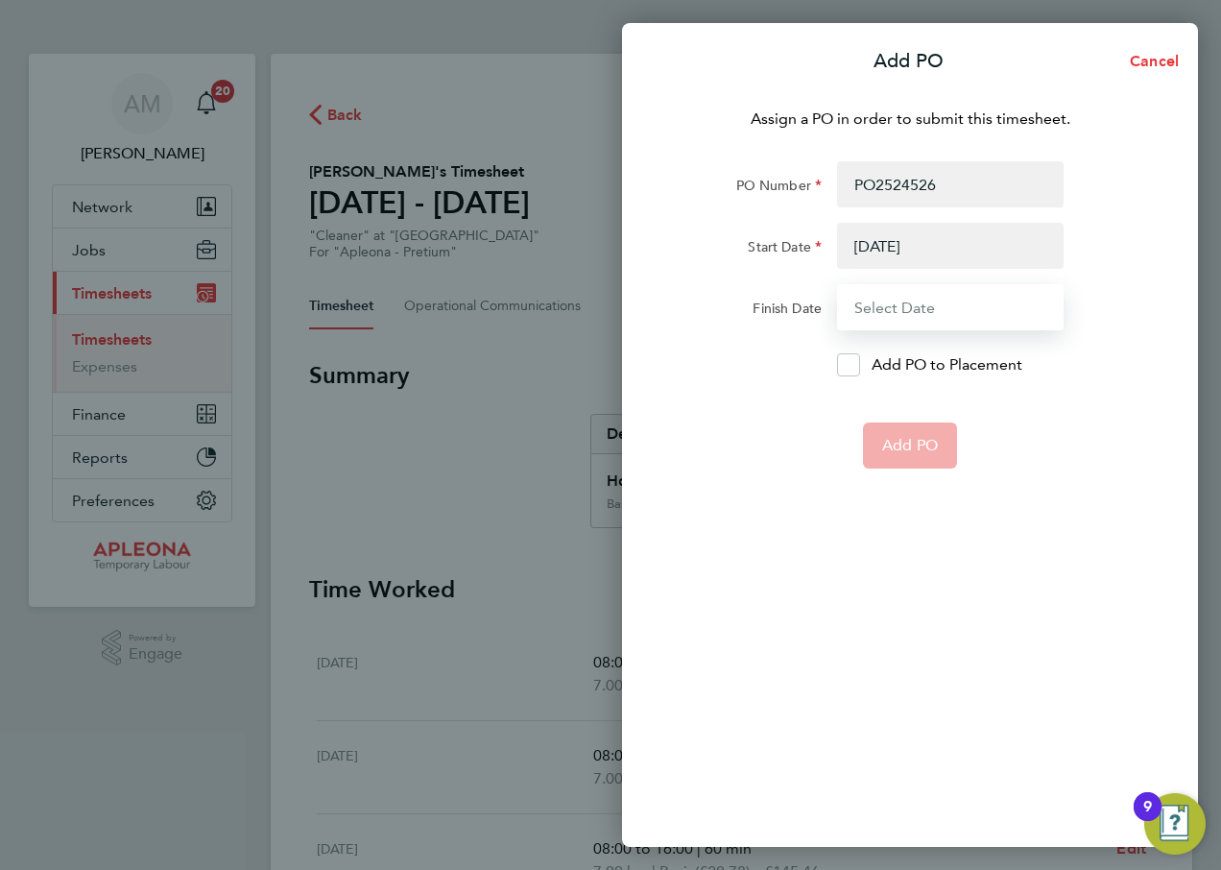
type input "[DATE]"
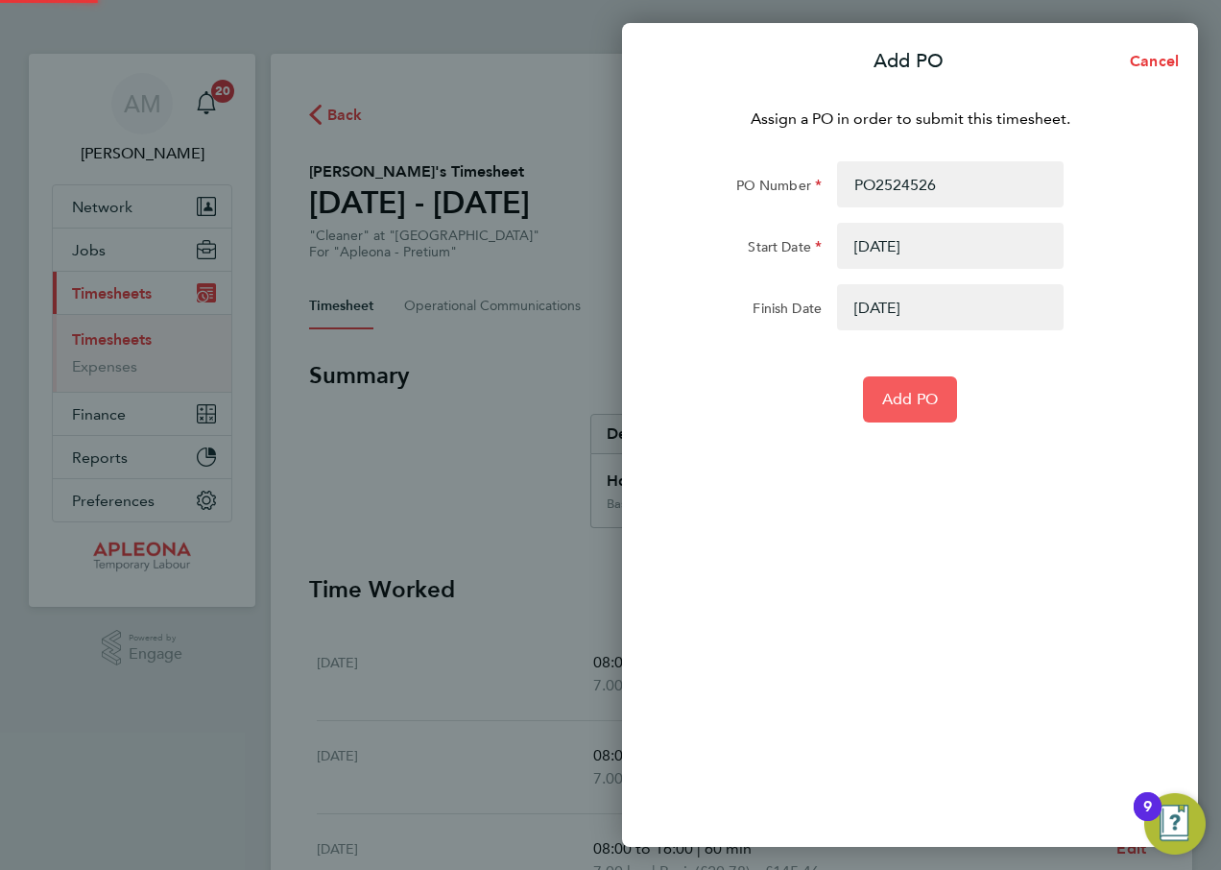
click at [908, 401] on span "Add PO" at bounding box center [910, 399] width 56 height 19
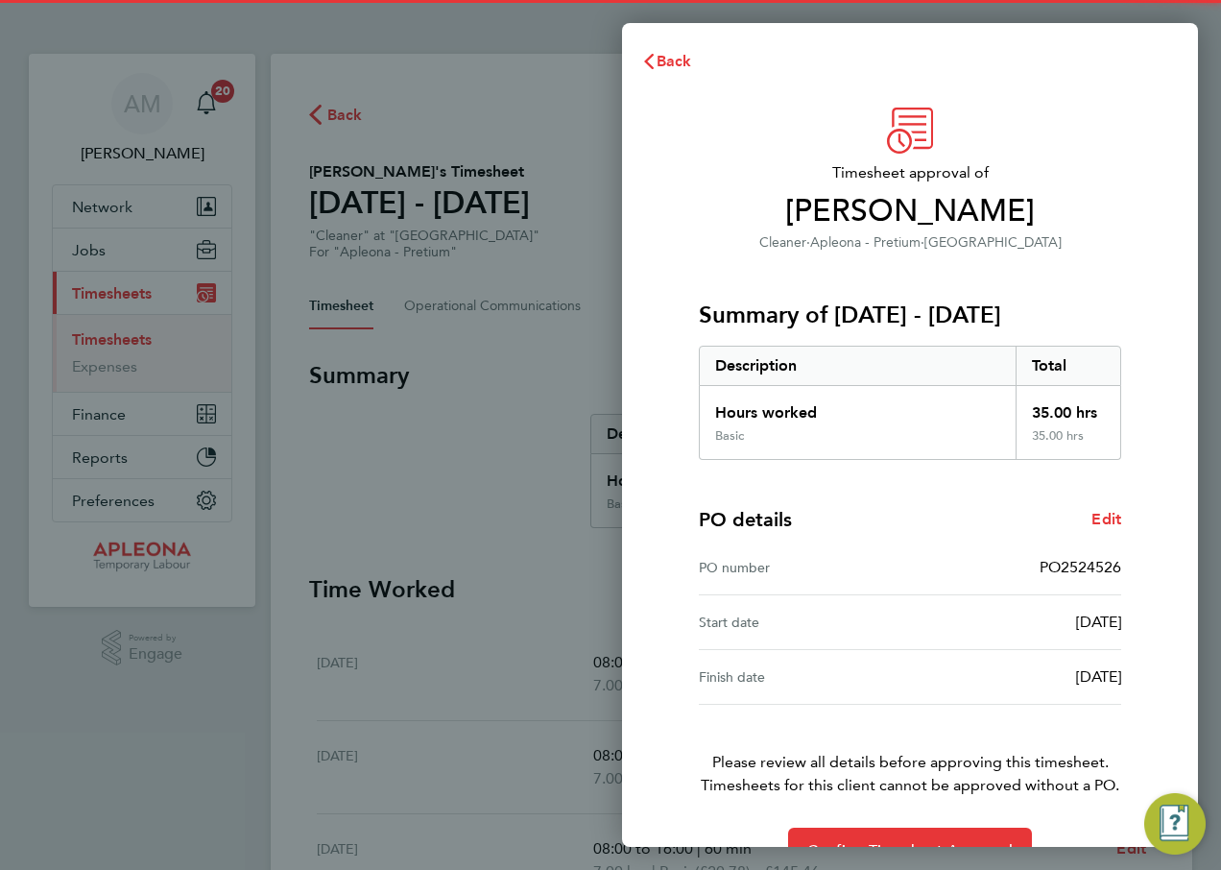
scroll to position [50, 0]
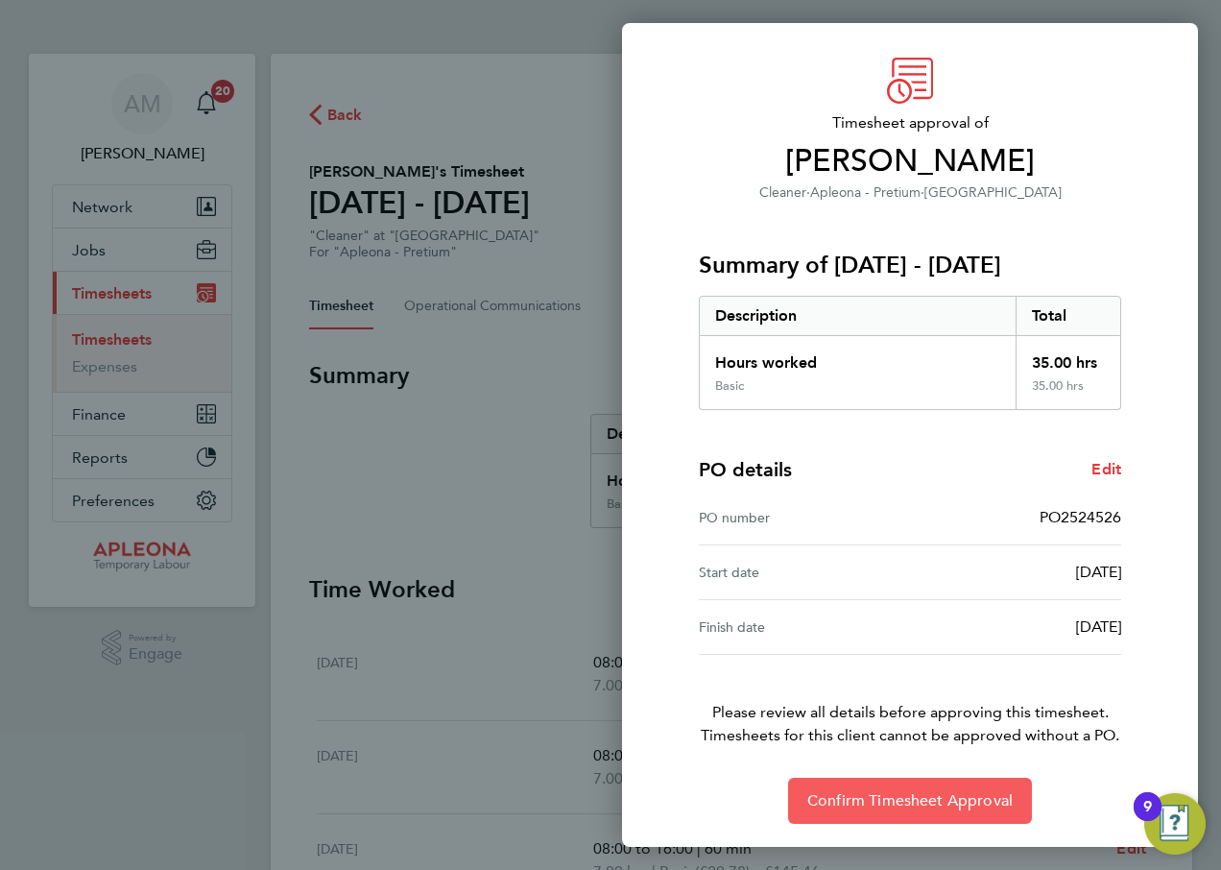
click at [901, 805] on span "Confirm Timesheet Approval" at bounding box center [909, 800] width 205 height 19
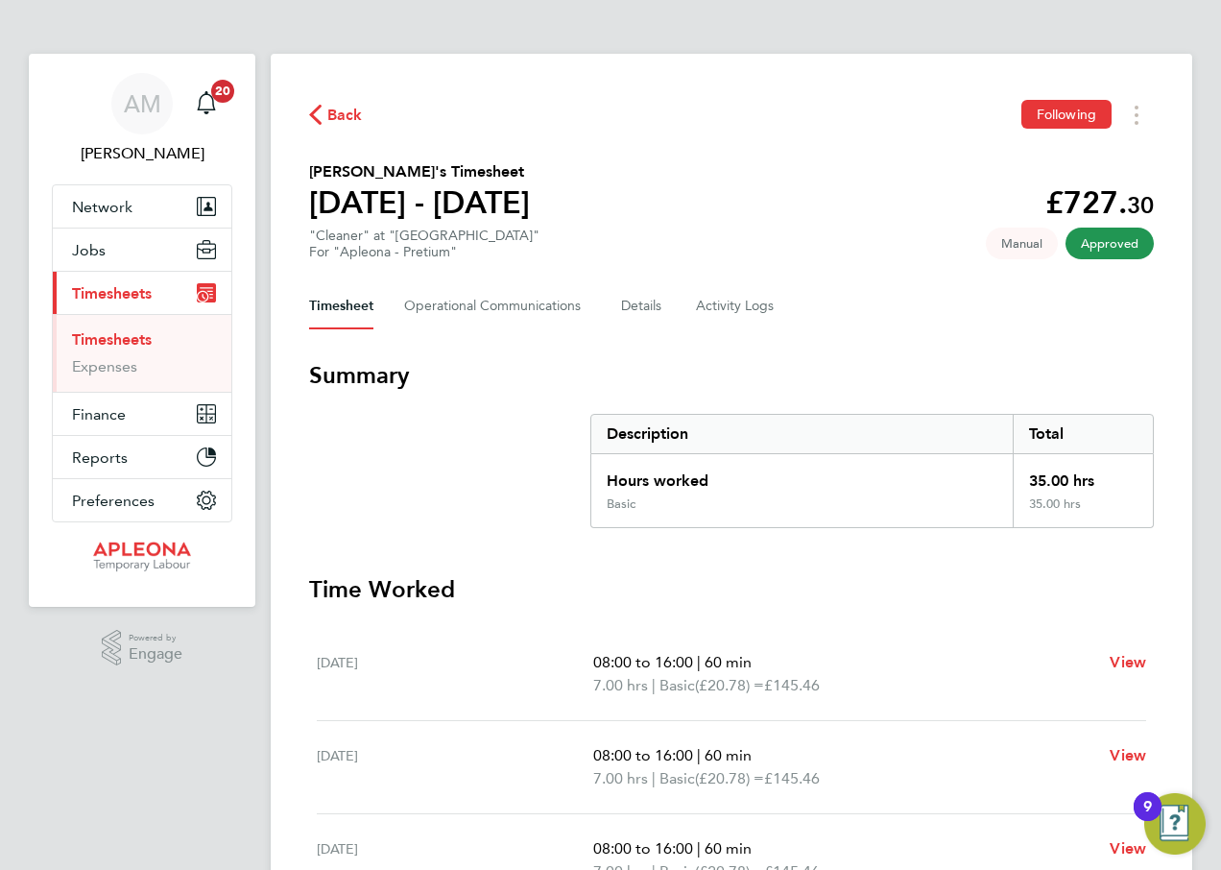
click at [326, 112] on span "Back" at bounding box center [336, 114] width 54 height 18
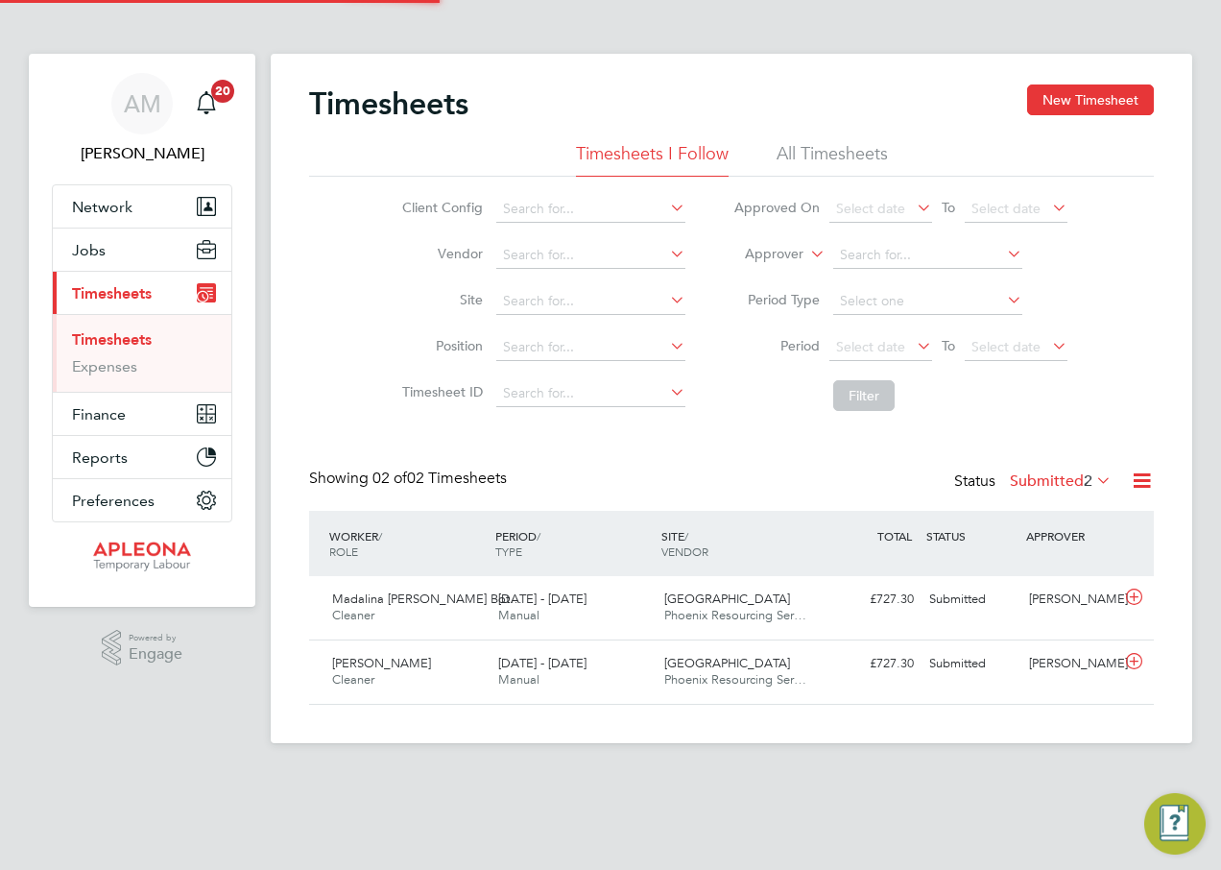
scroll to position [49, 167]
click at [962, 595] on div "Submitted" at bounding box center [972, 600] width 100 height 32
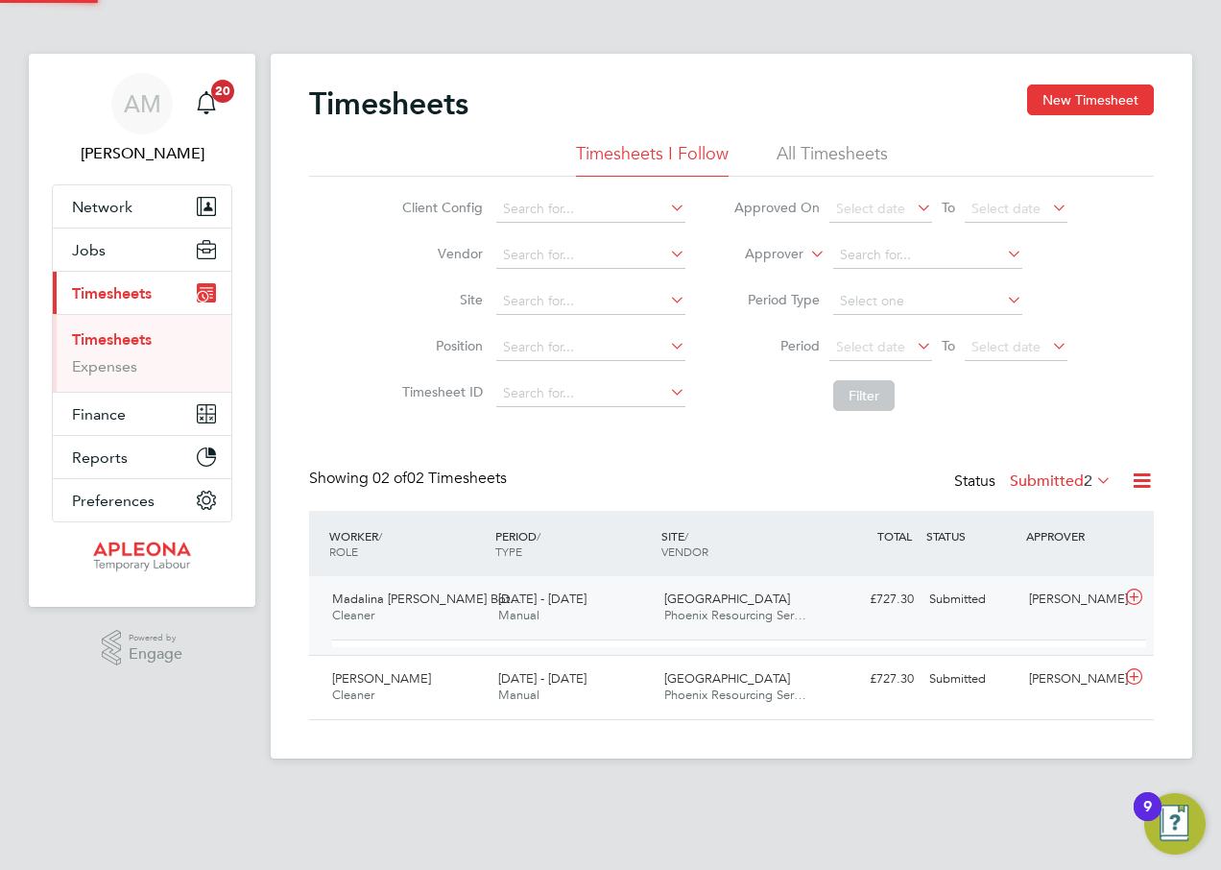
scroll to position [33, 187]
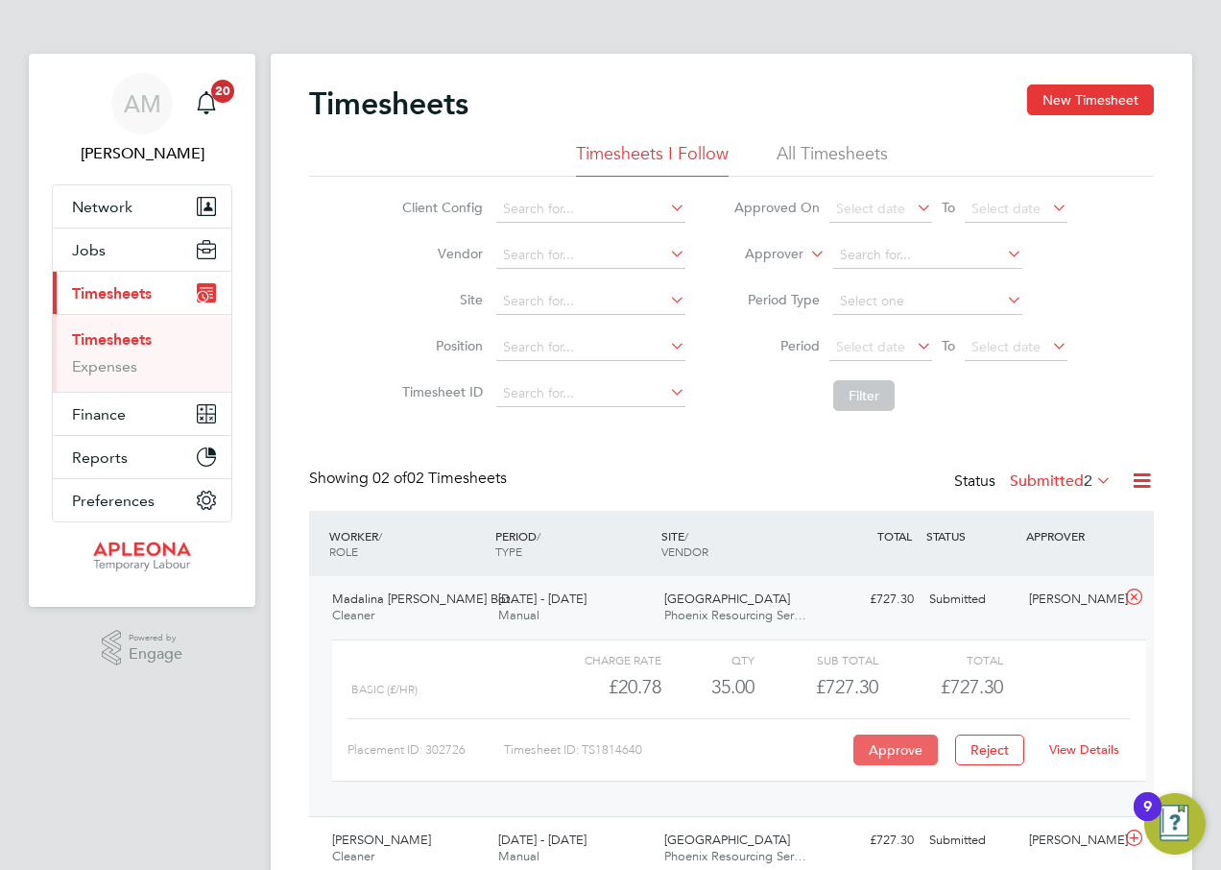
click at [880, 747] on button "Approve" at bounding box center [895, 749] width 84 height 31
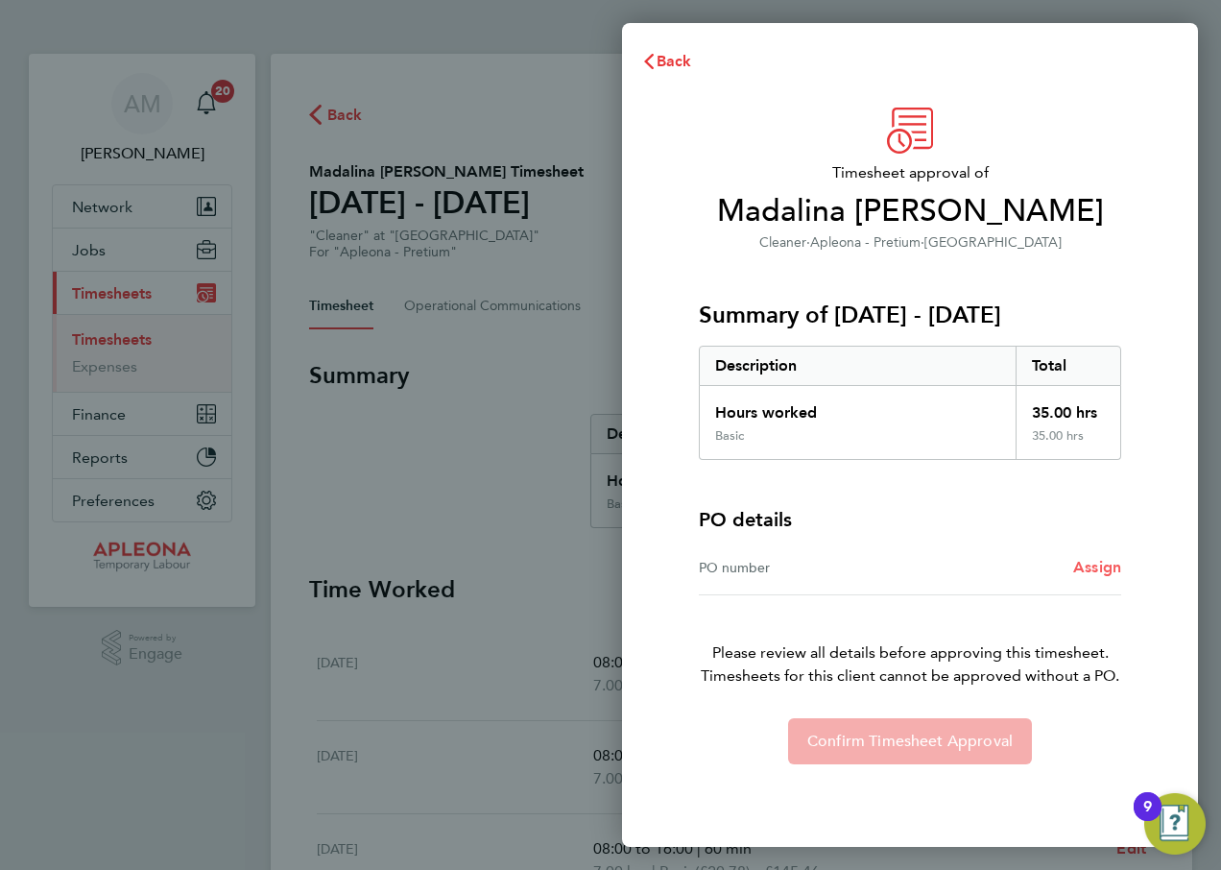
click at [1088, 570] on span "Assign" at bounding box center [1097, 567] width 48 height 18
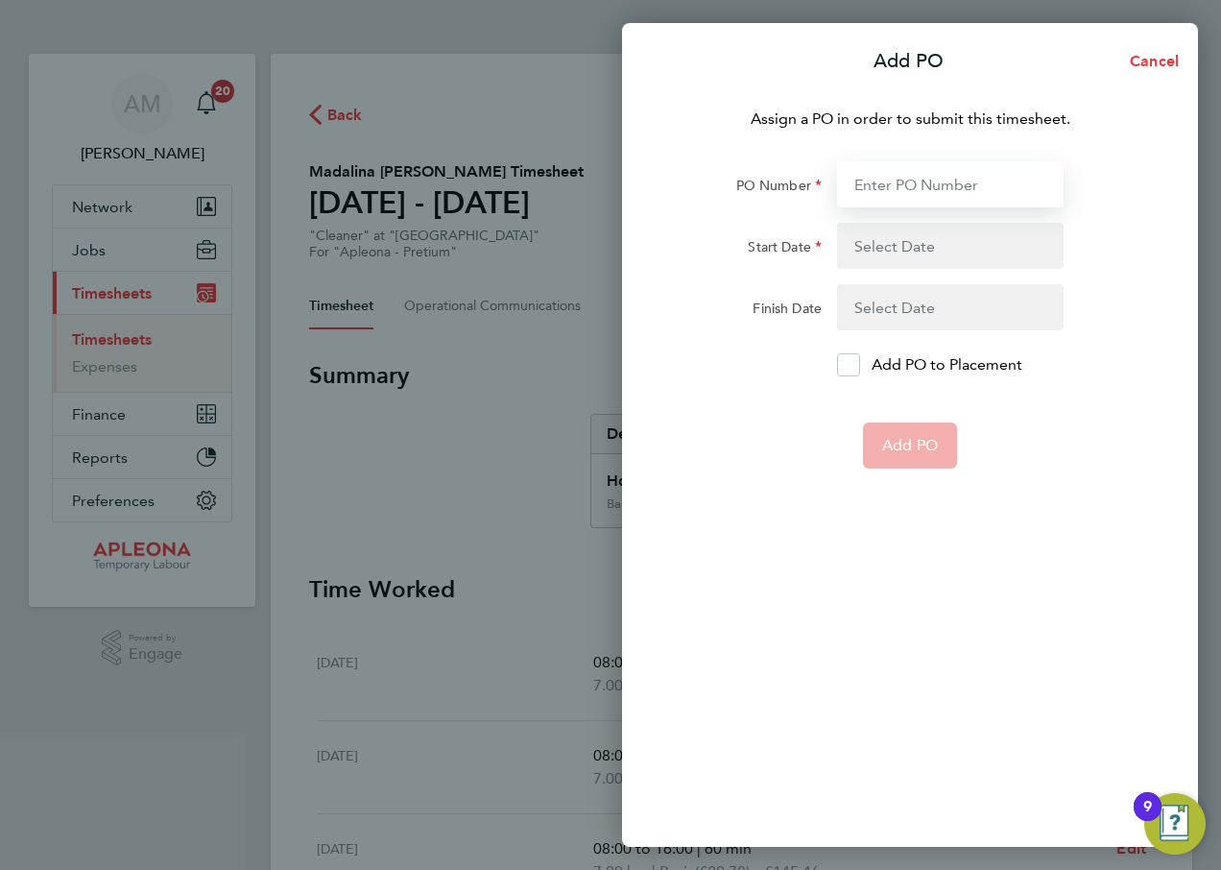
click at [894, 192] on input "PO Number" at bounding box center [950, 184] width 227 height 46
type input "PO2524526"
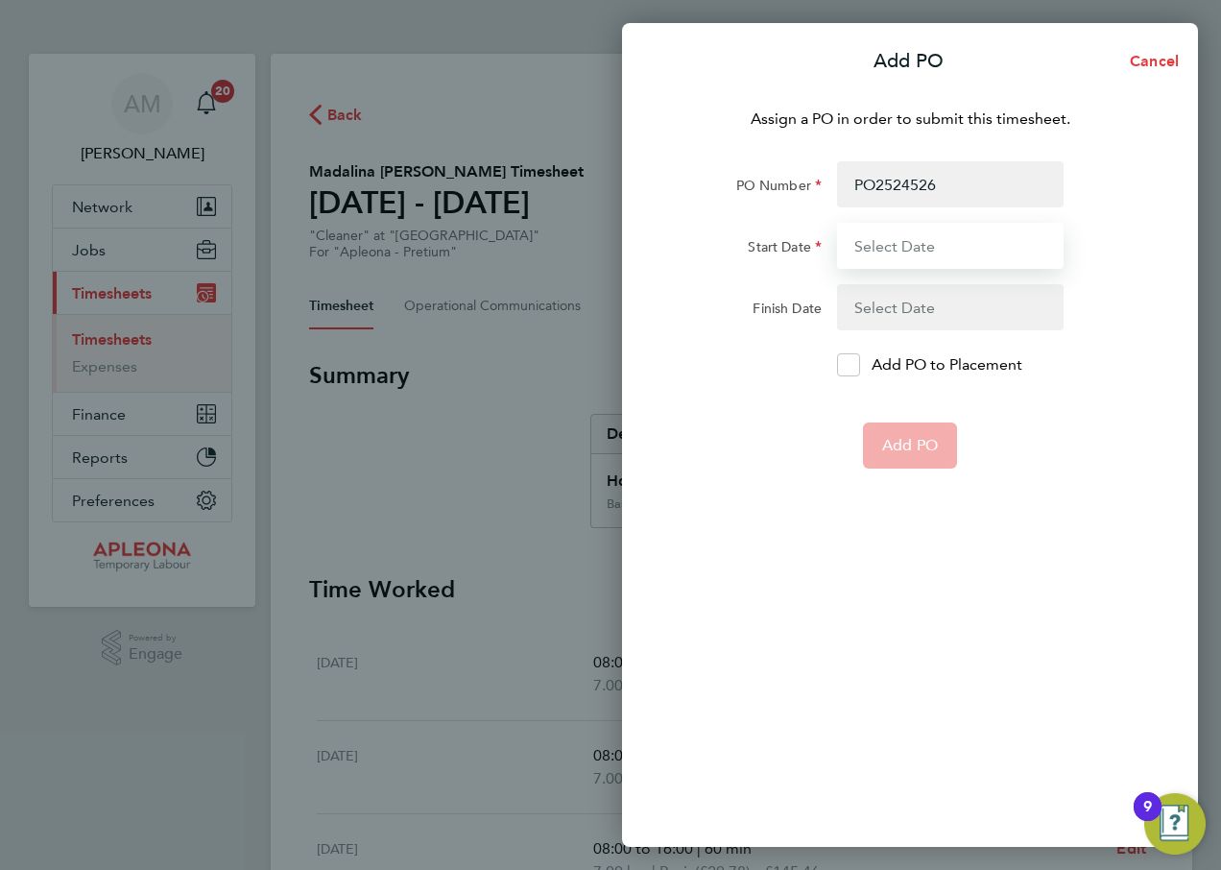
type input "[DATE]"
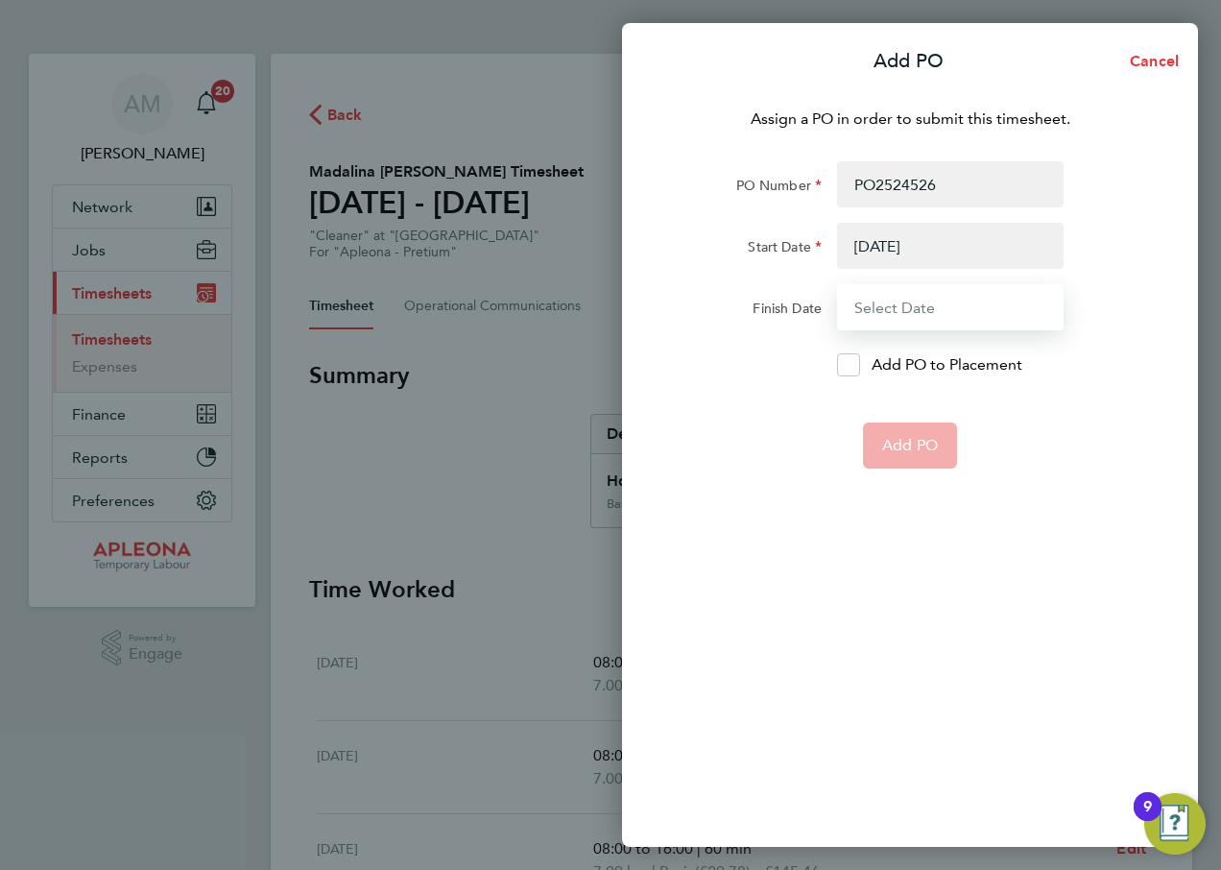
type input "[DATE]"
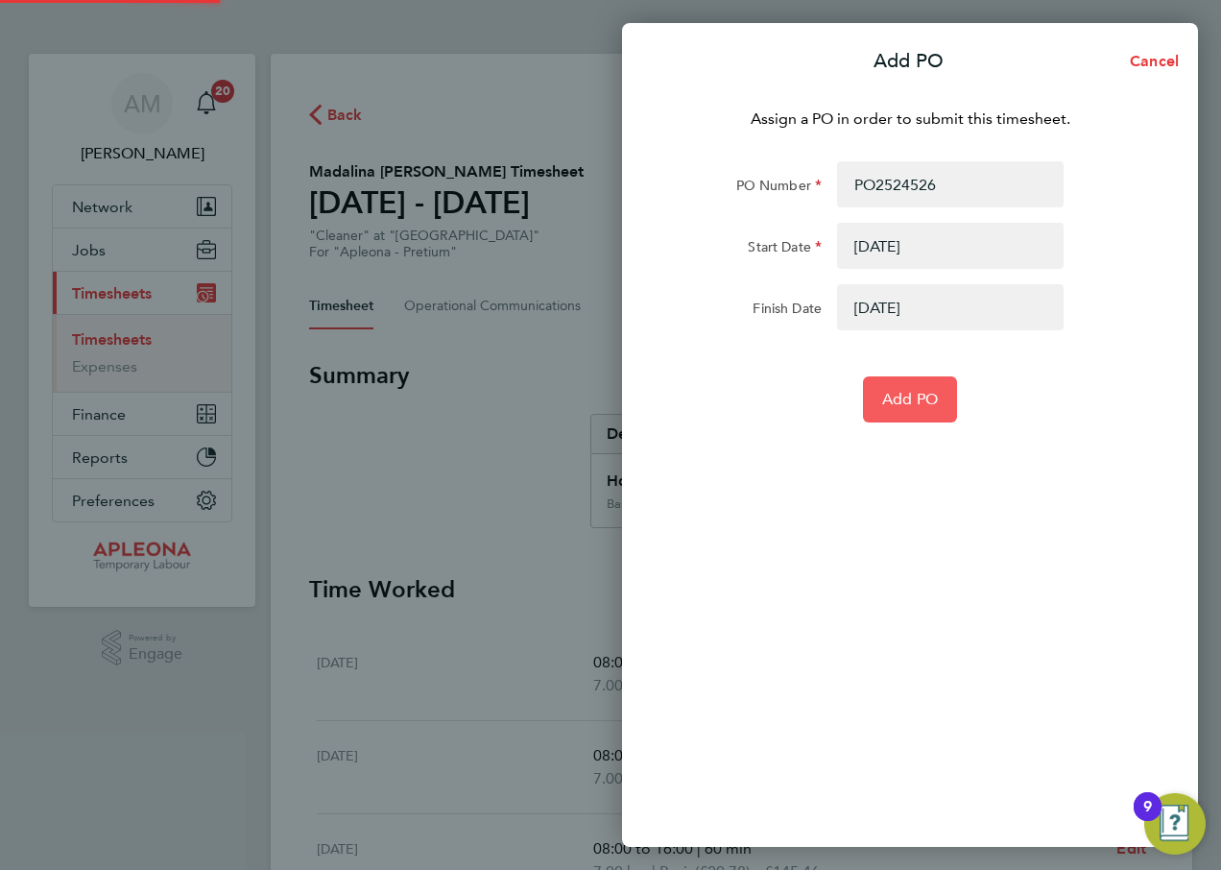
click at [910, 399] on span "Add PO" at bounding box center [910, 399] width 56 height 19
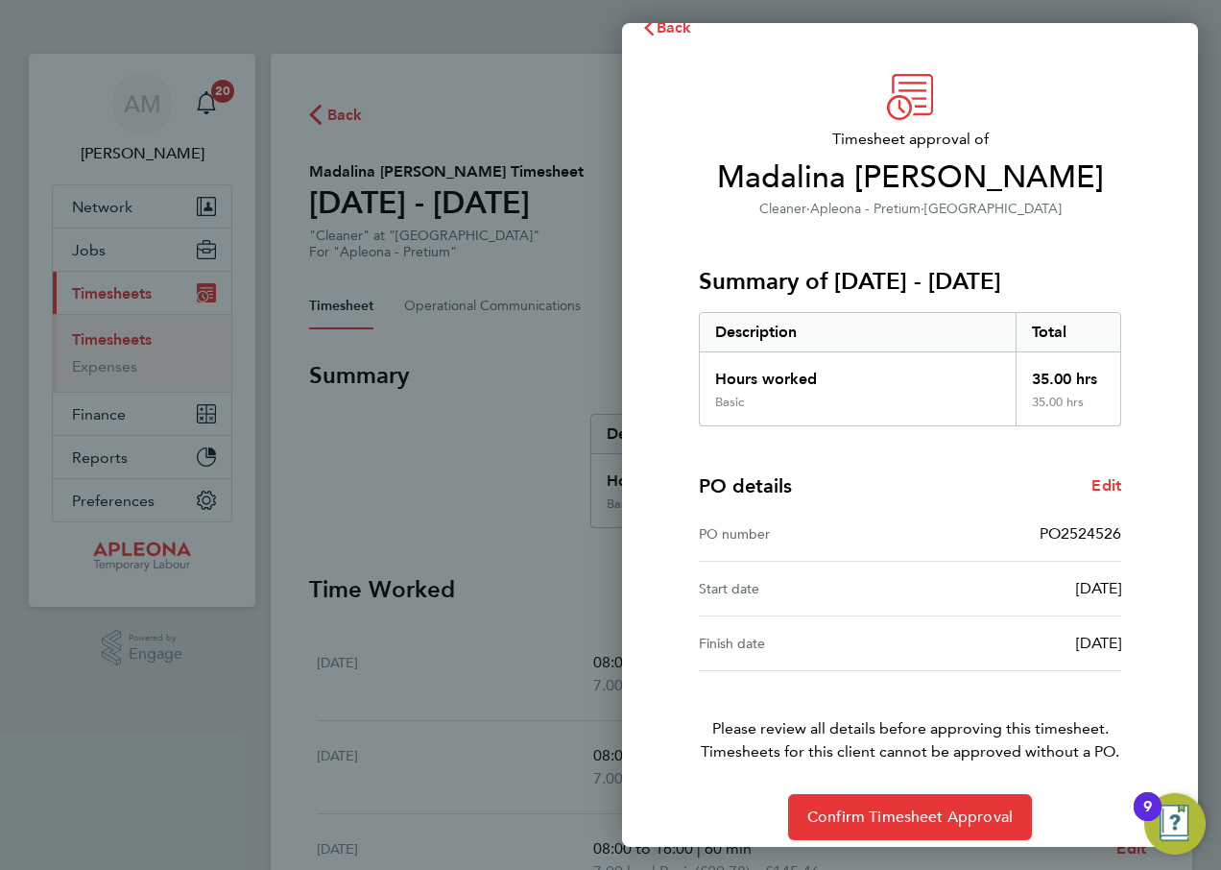
scroll to position [50, 0]
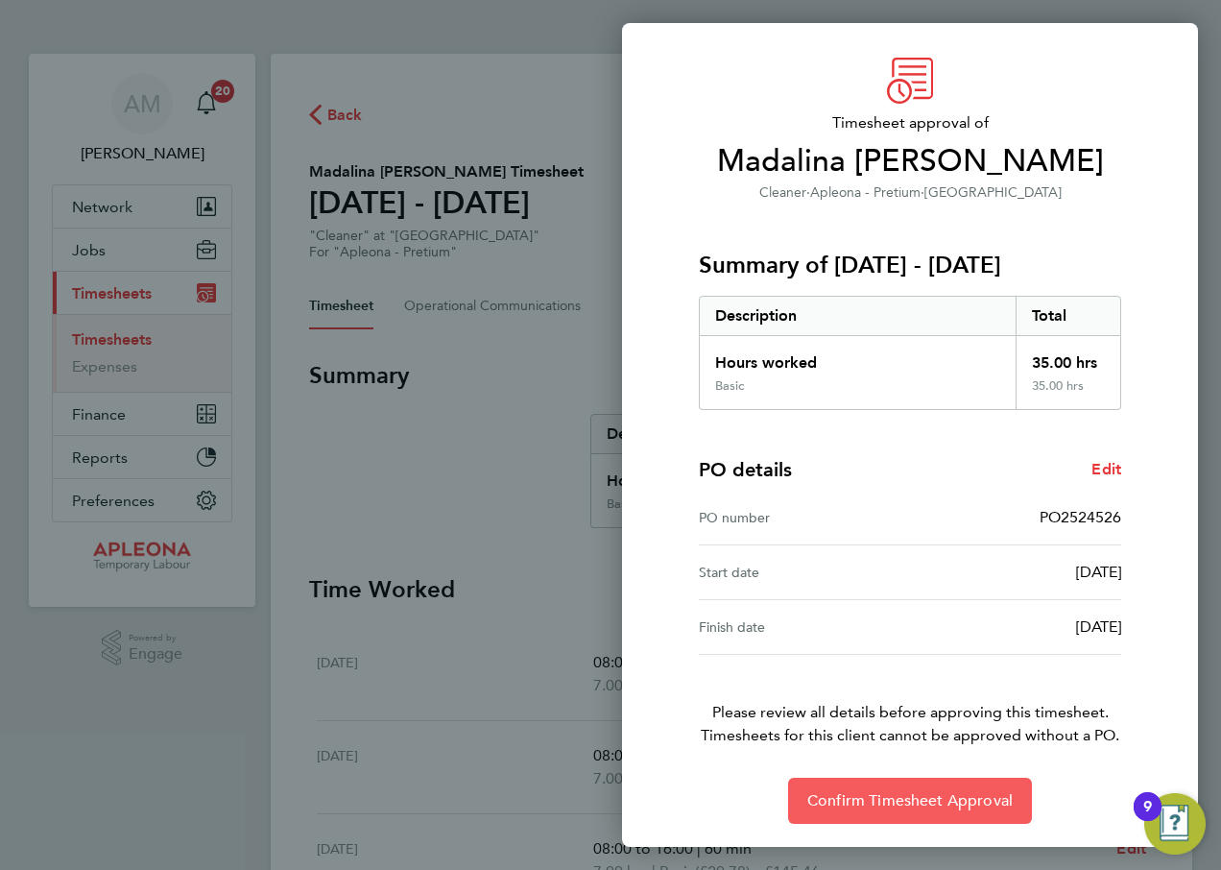
click at [889, 789] on button "Confirm Timesheet Approval" at bounding box center [910, 801] width 244 height 46
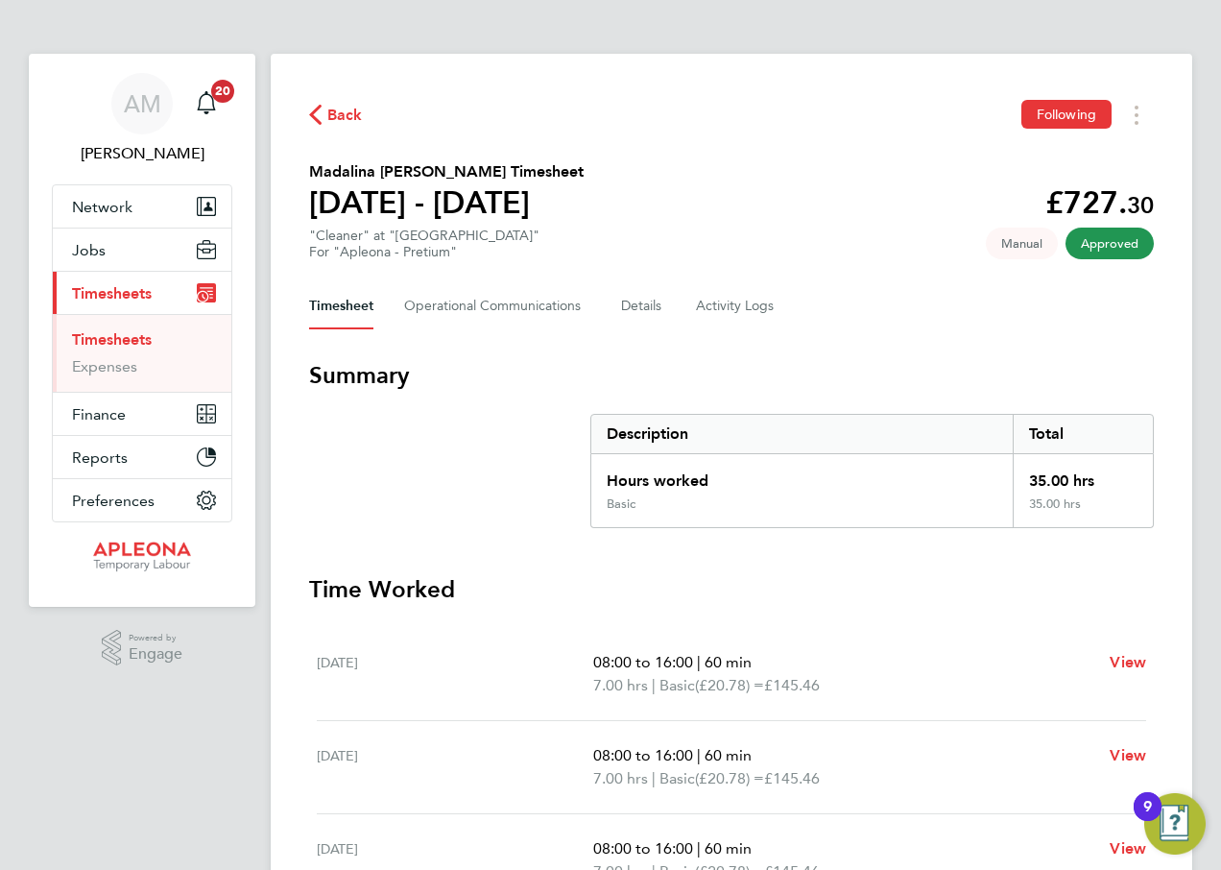
click at [337, 108] on span "Back" at bounding box center [345, 115] width 36 height 23
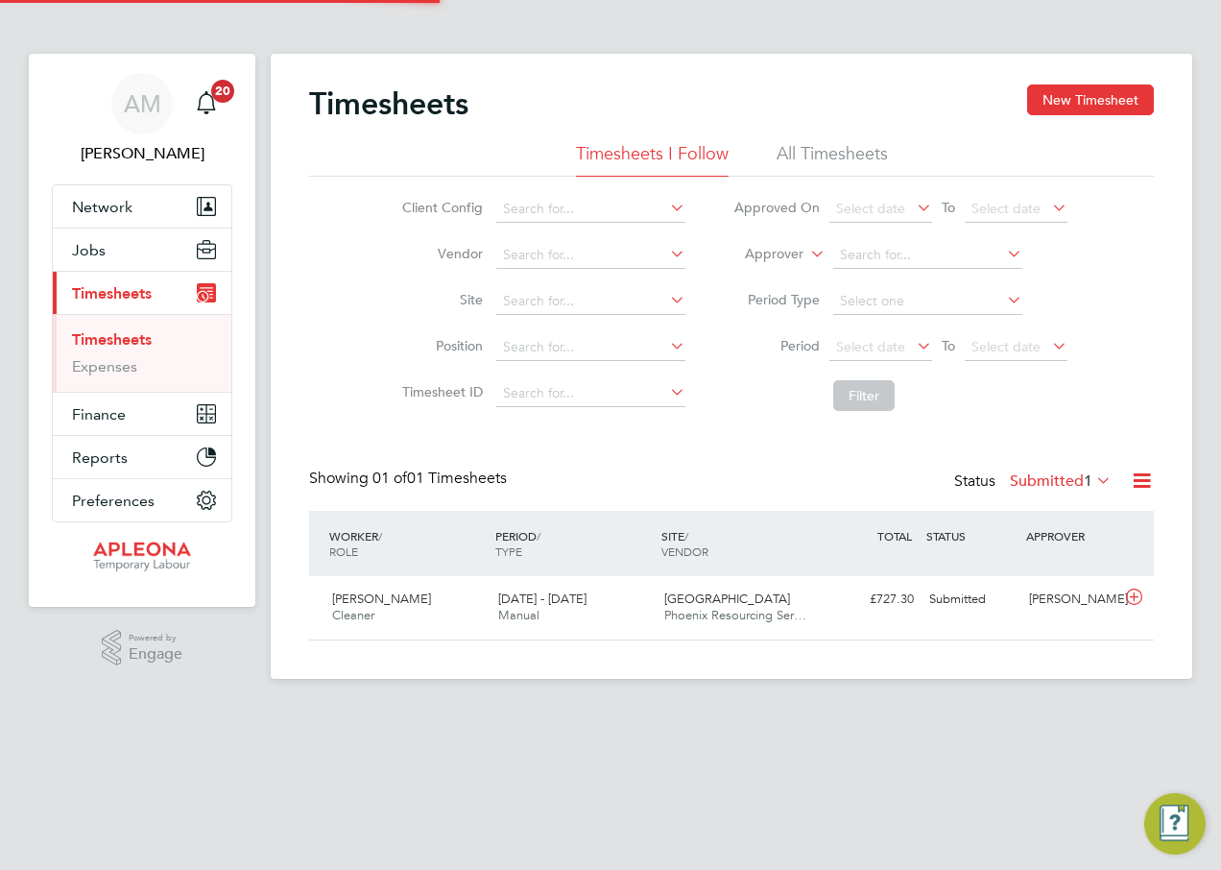
scroll to position [49, 167]
click at [961, 600] on div "Submitted" at bounding box center [972, 600] width 100 height 32
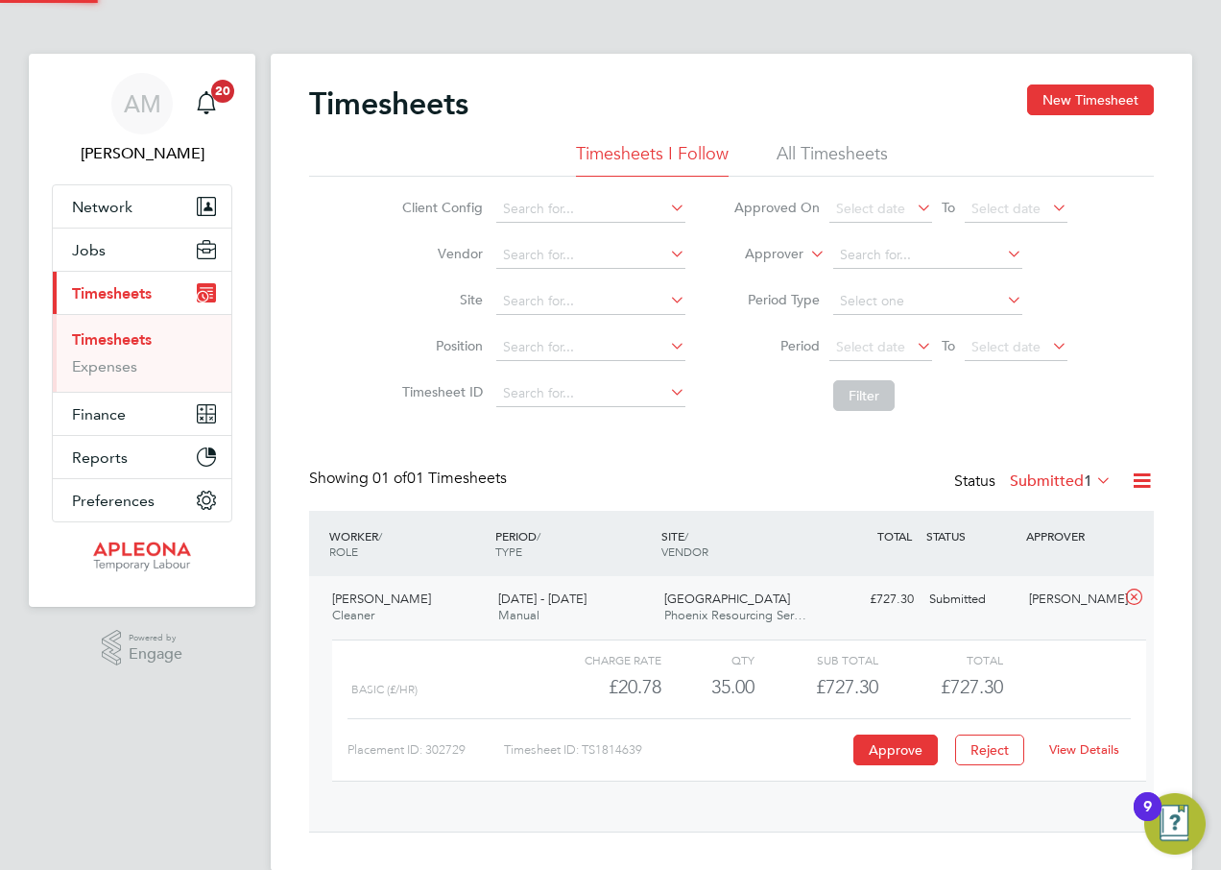
scroll to position [33, 187]
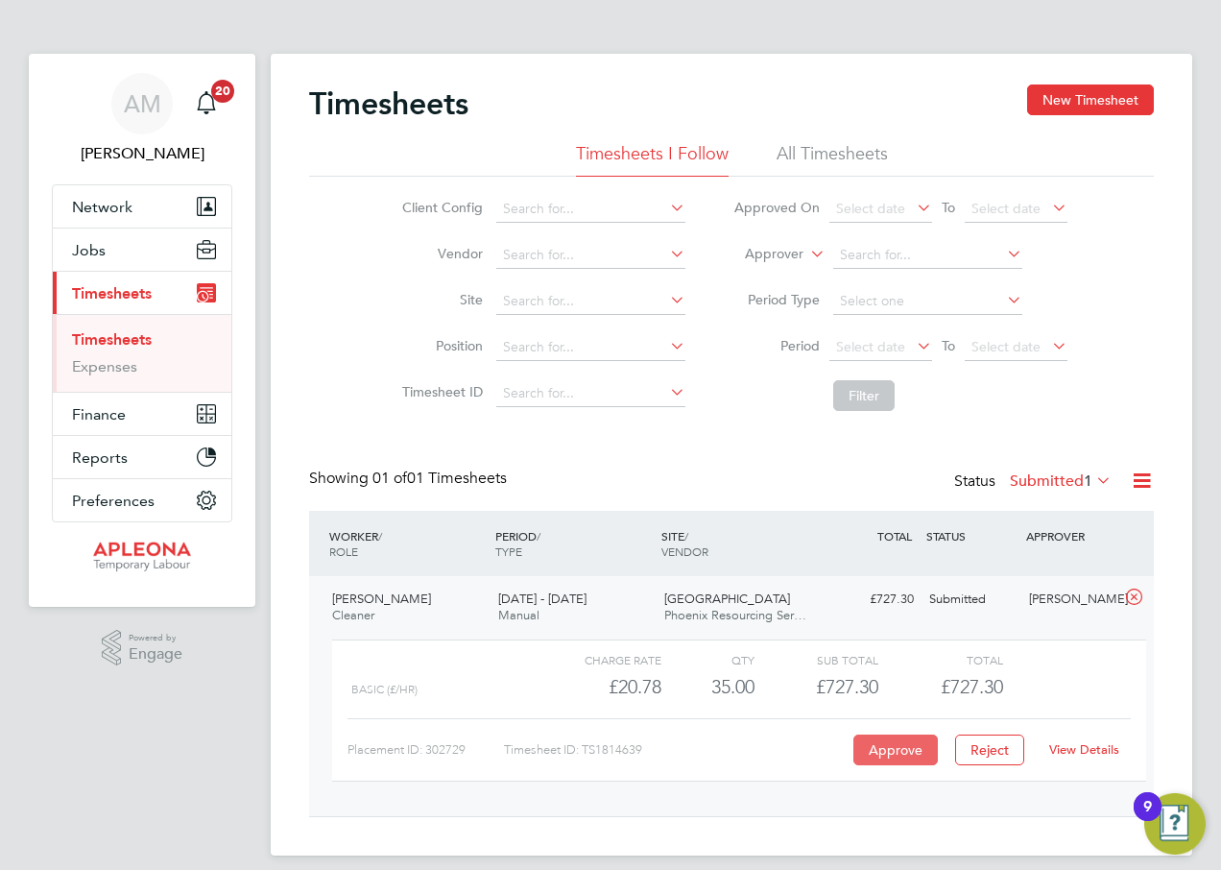
click at [890, 746] on button "Approve" at bounding box center [895, 749] width 84 height 31
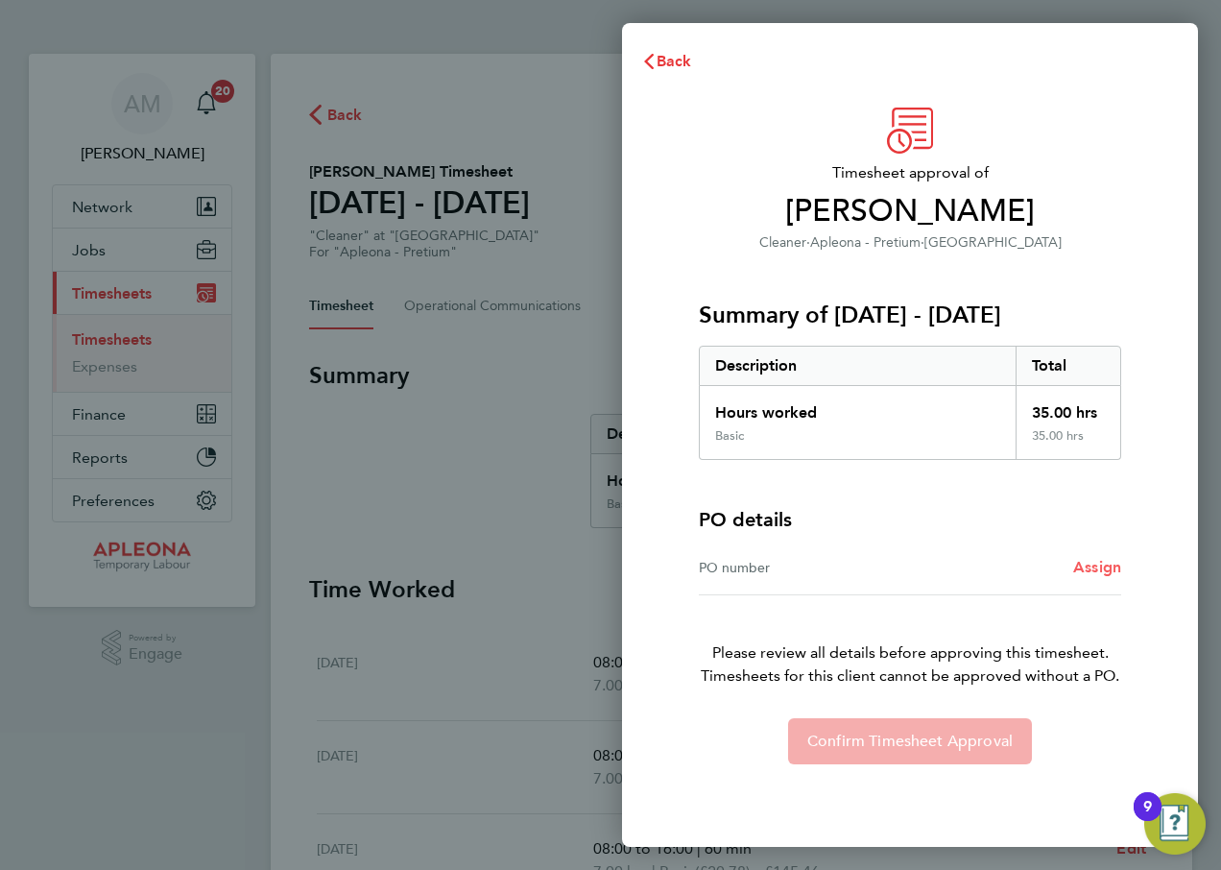
click at [1097, 565] on span "Assign" at bounding box center [1097, 567] width 48 height 18
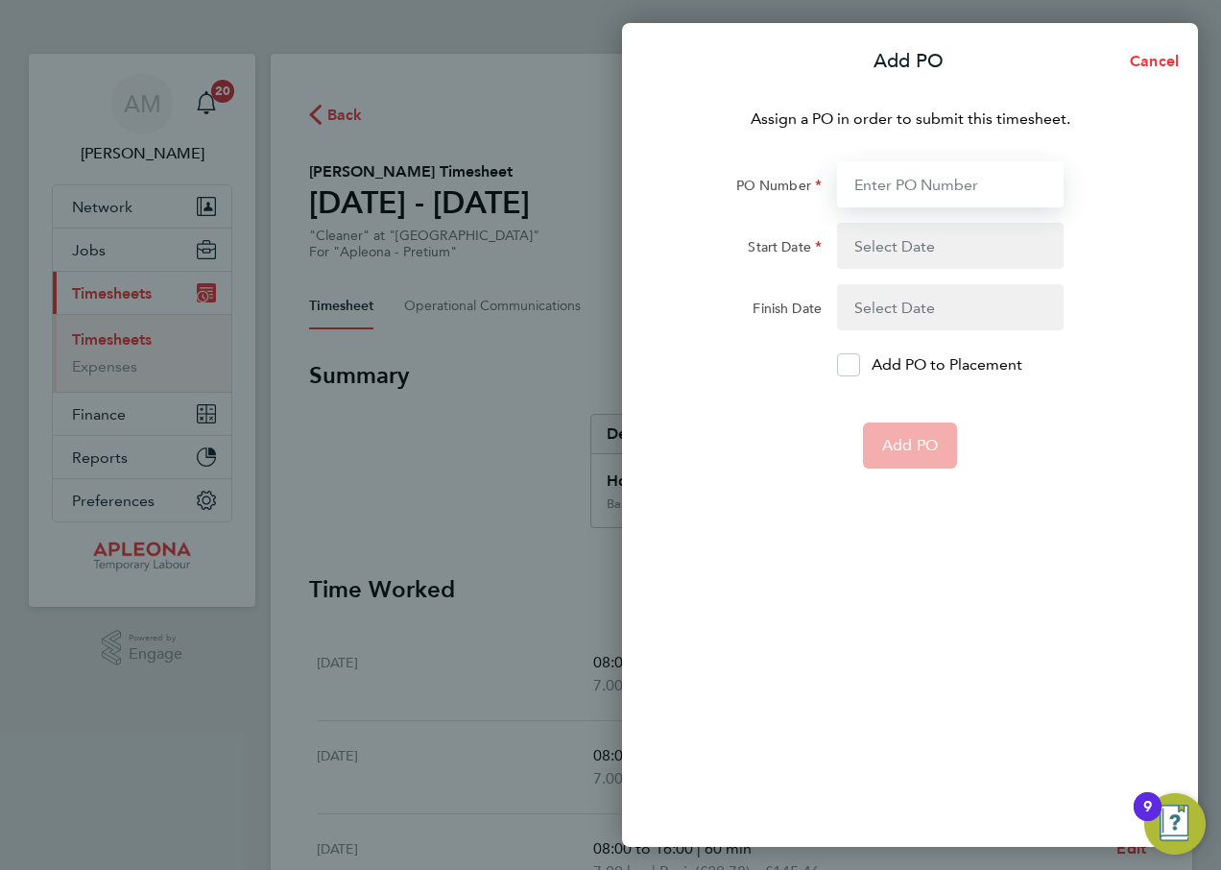
click at [933, 180] on input "PO Number" at bounding box center [950, 184] width 227 height 46
type input "PO2524526"
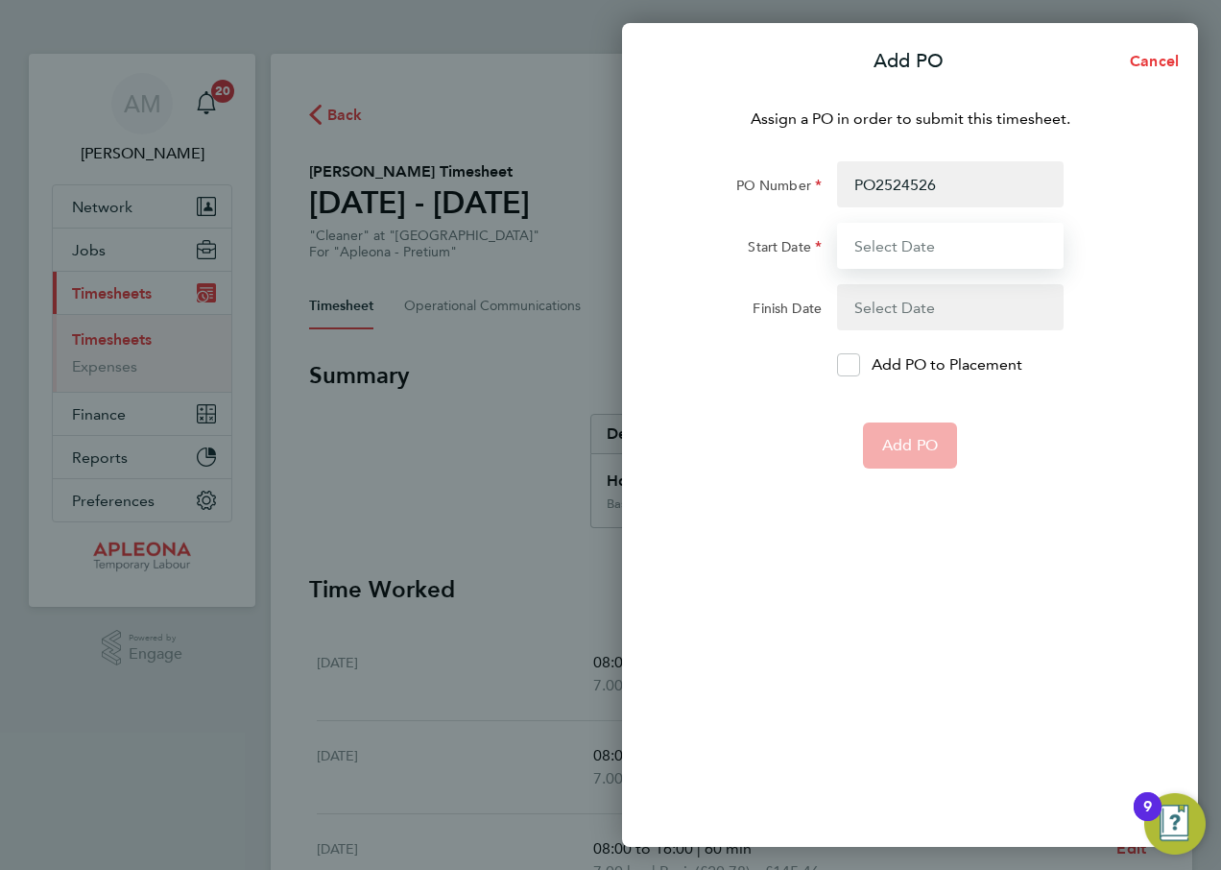
type input "[DATE]"
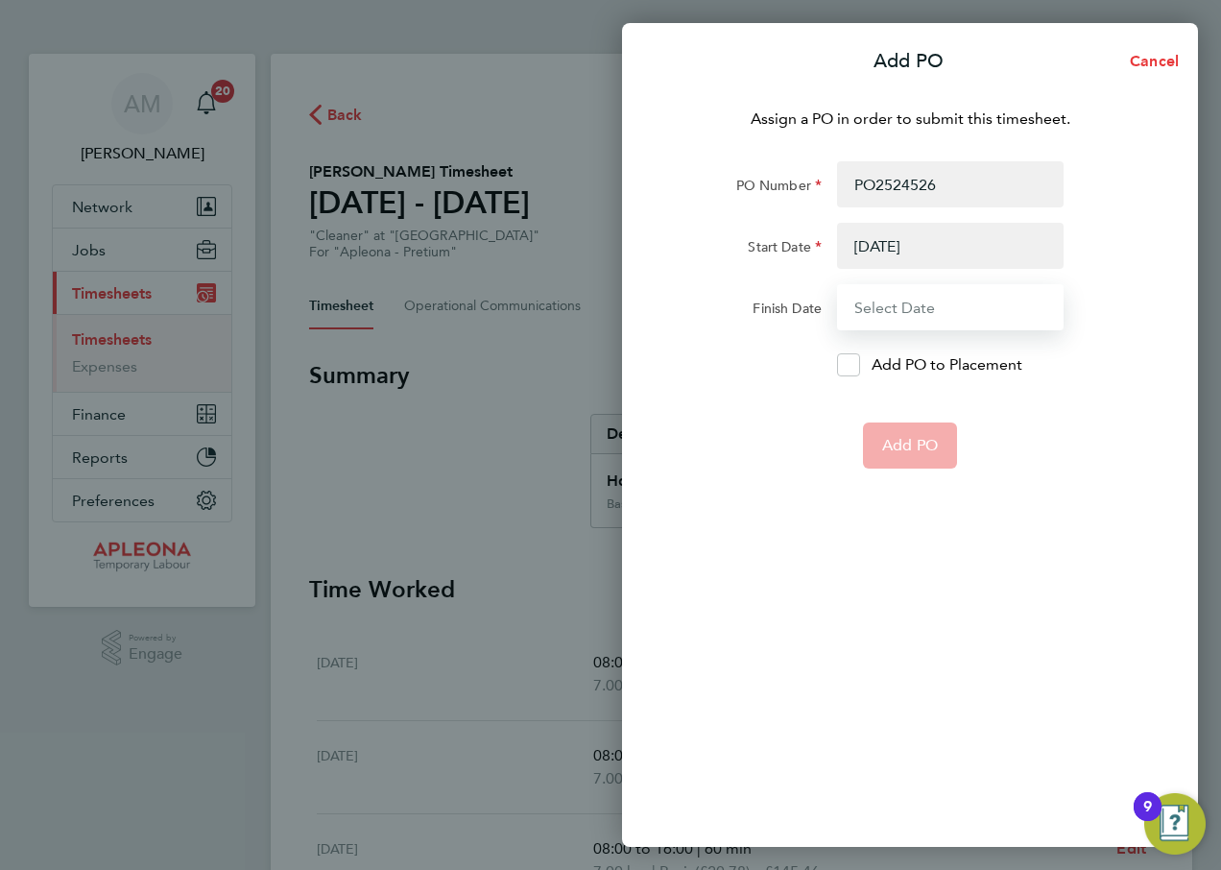
type input "[DATE]"
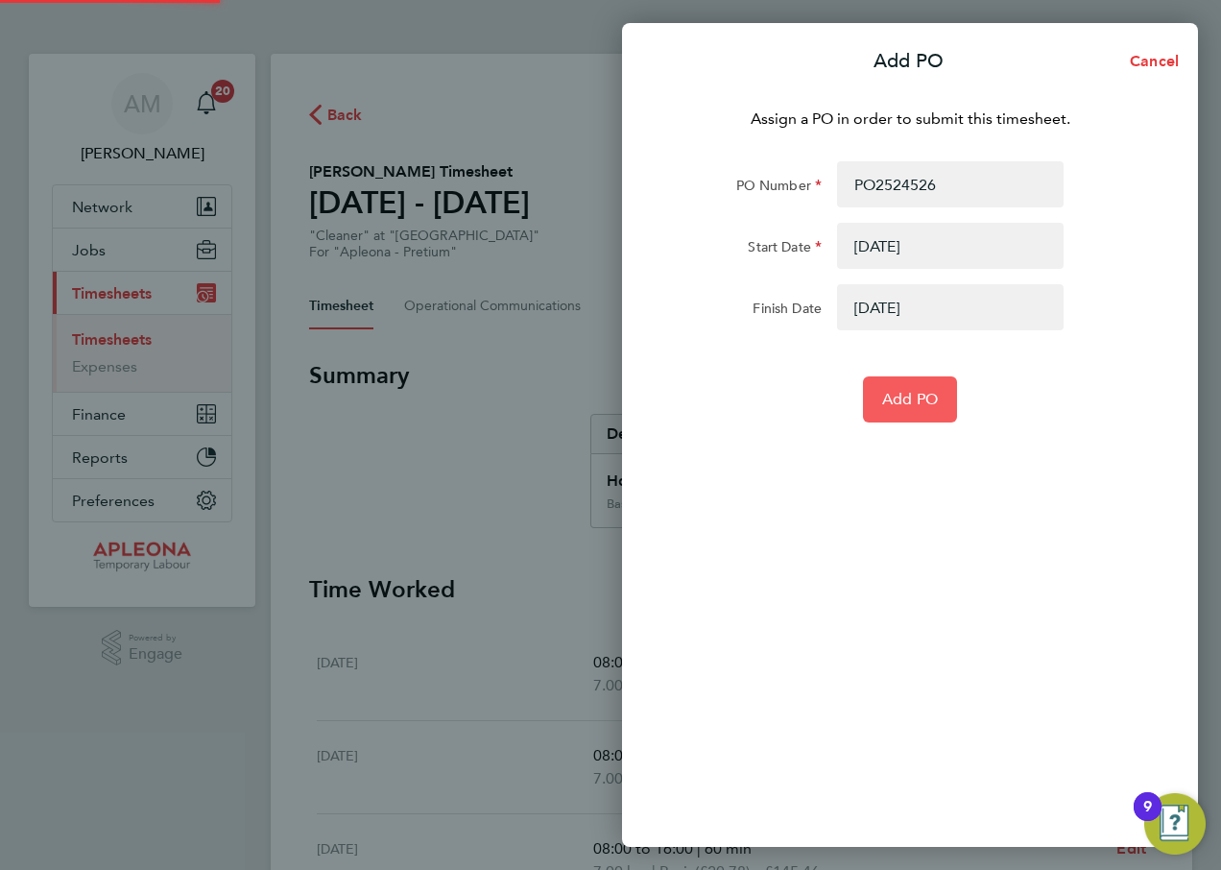
click at [919, 405] on span "Add PO" at bounding box center [910, 399] width 56 height 19
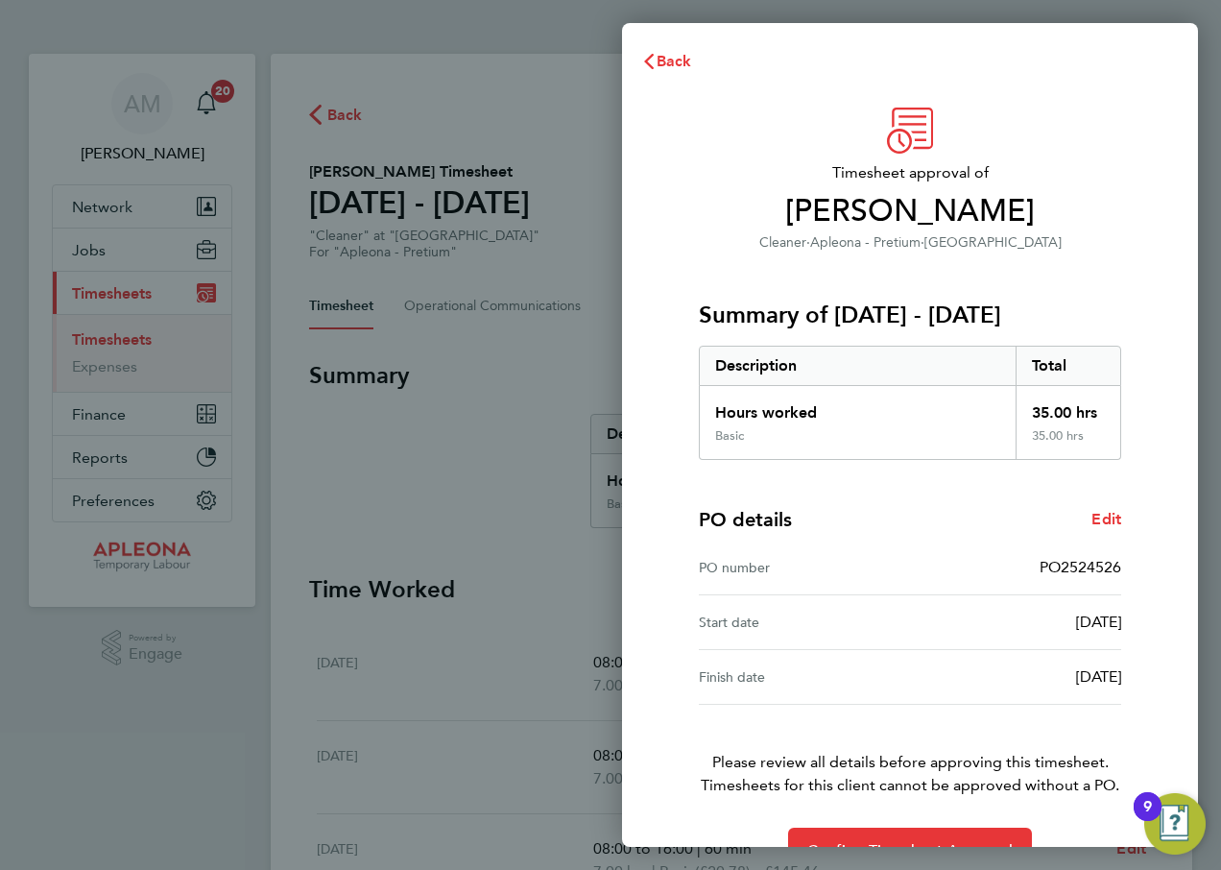
scroll to position [50, 0]
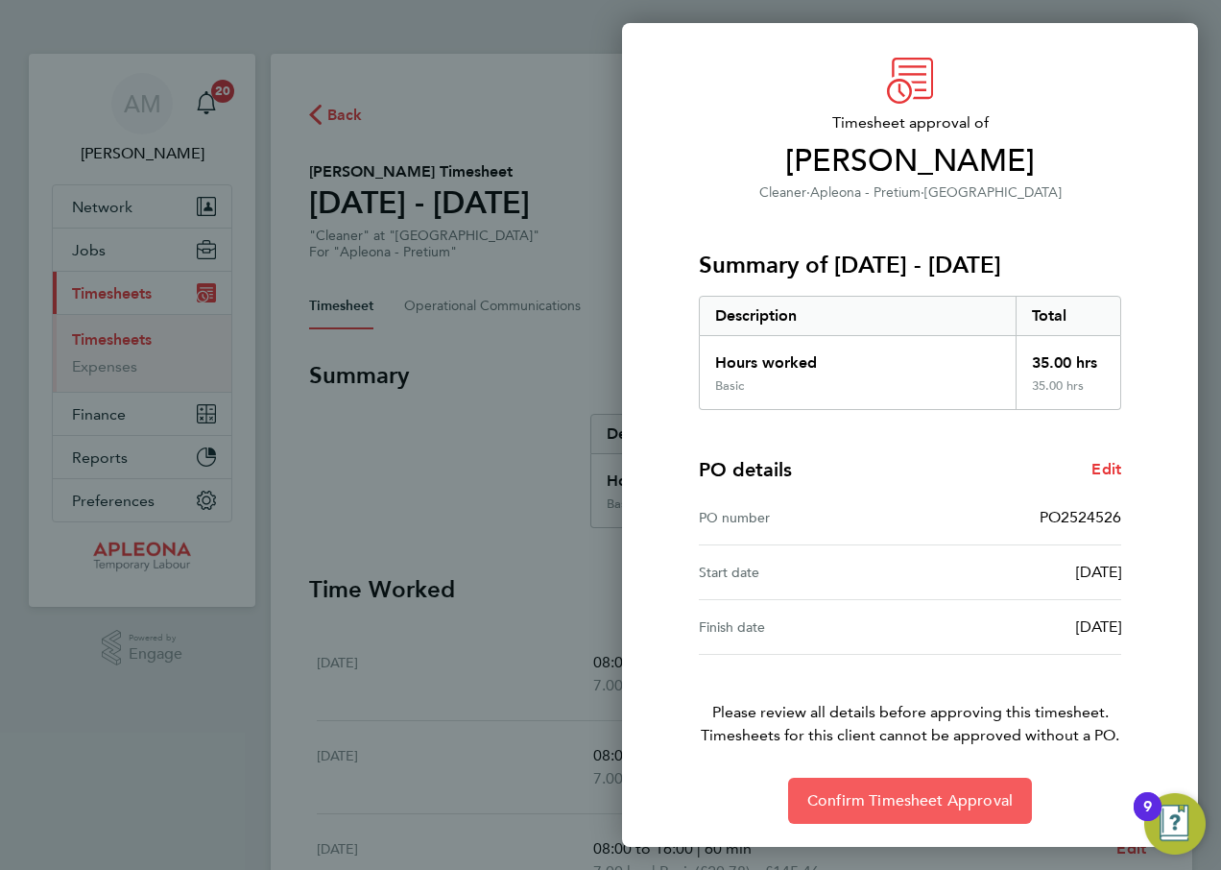
click at [879, 789] on button "Confirm Timesheet Approval" at bounding box center [910, 801] width 244 height 46
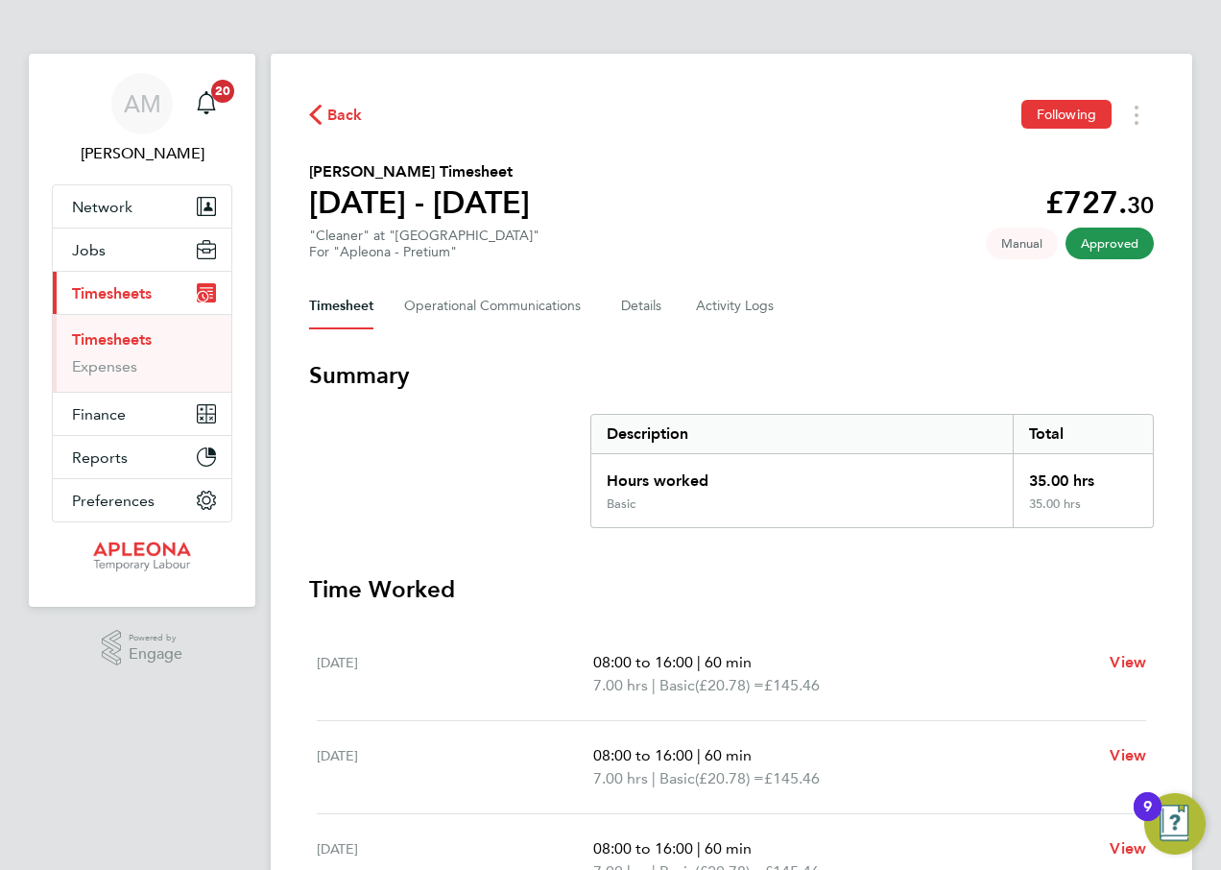
click at [340, 111] on span "Back" at bounding box center [345, 115] width 36 height 23
